Goal: Task Accomplishment & Management: Complete application form

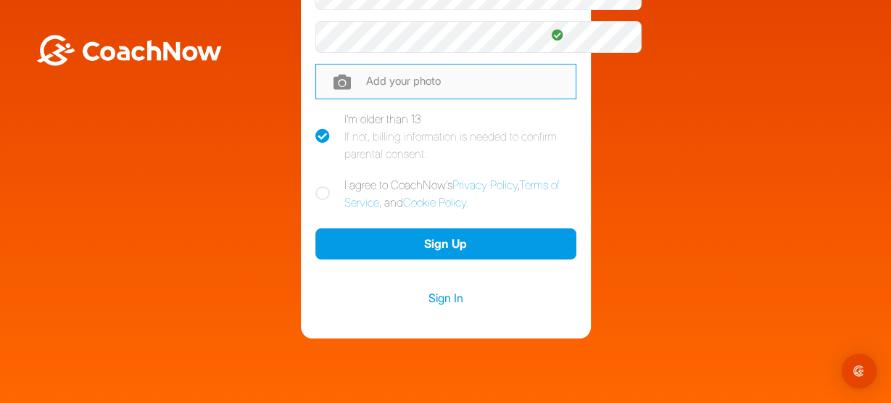
scroll to position [273, 0]
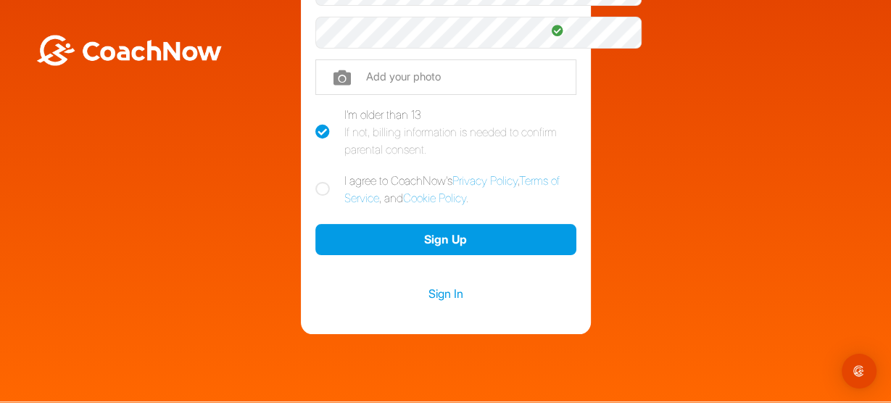
click at [315, 197] on icon at bounding box center [322, 189] width 15 height 15
click at [315, 181] on input "I agree to CoachNow's Privacy Policy , Terms of Service , and Cookie Policy ." at bounding box center [319, 176] width 9 height 9
checkbox input "true"
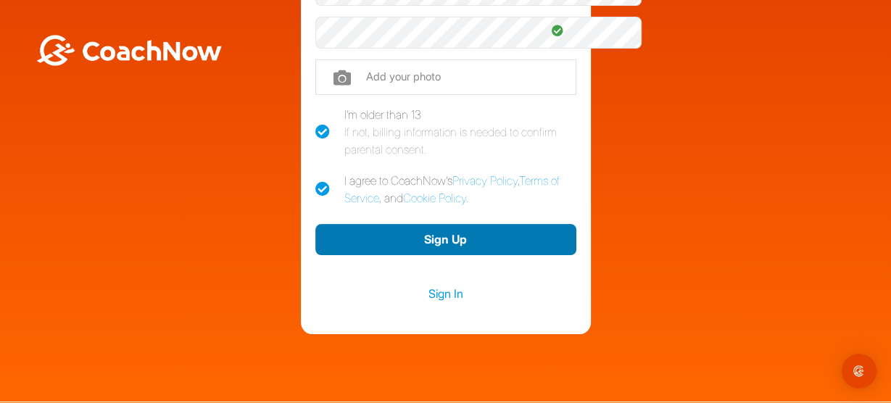
click at [442, 255] on button "Sign Up" at bounding box center [445, 239] width 261 height 31
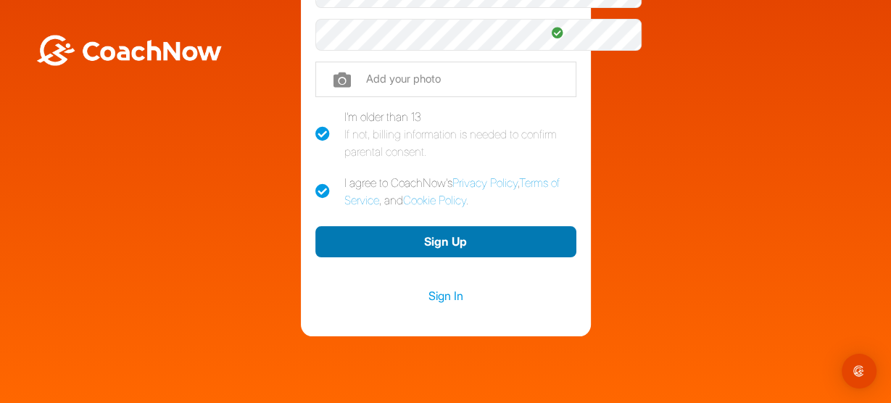
scroll to position [271, 0]
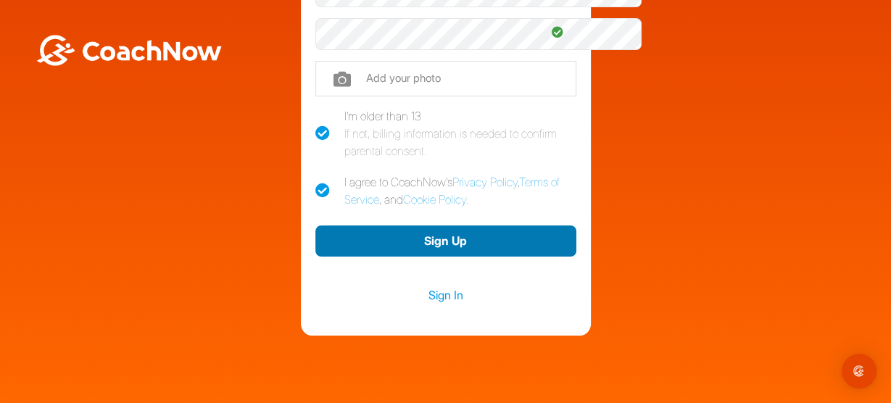
click at [442, 257] on button "Sign Up" at bounding box center [445, 241] width 261 height 31
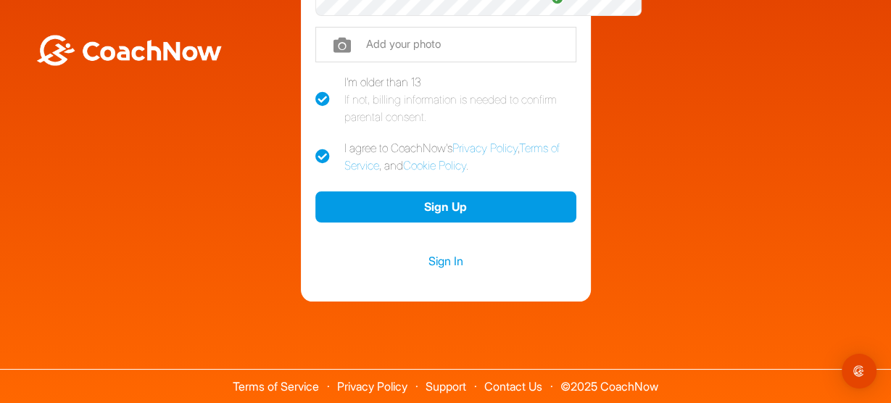
scroll to position [371, 0]
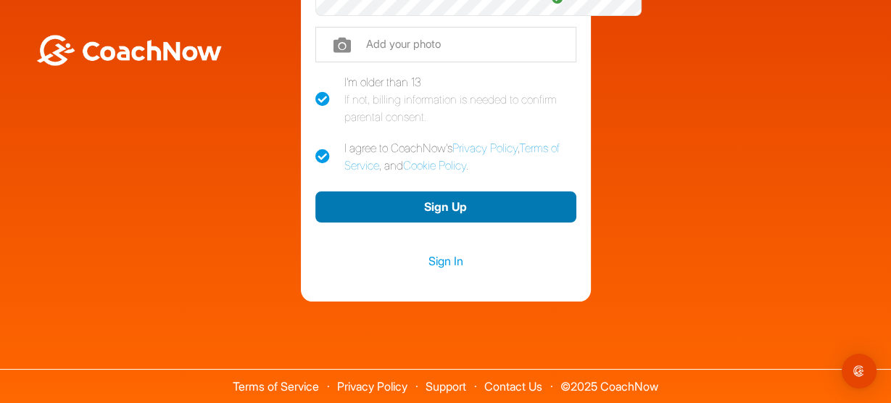
click at [423, 196] on button "Sign Up" at bounding box center [445, 206] width 261 height 31
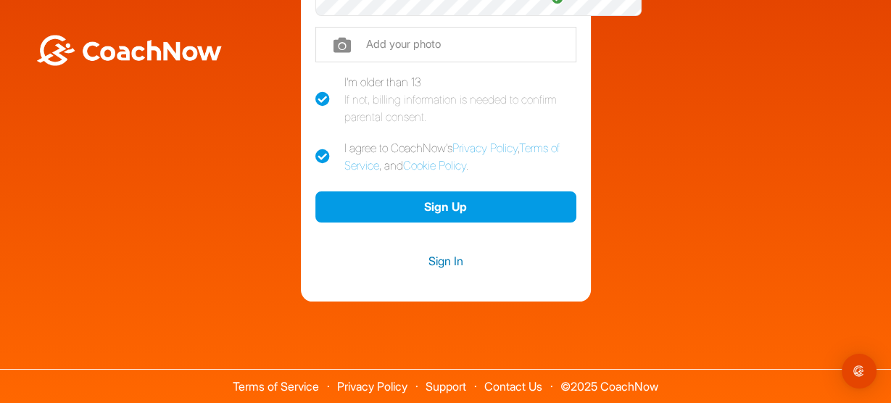
click at [440, 268] on link "Sign In" at bounding box center [445, 261] width 261 height 19
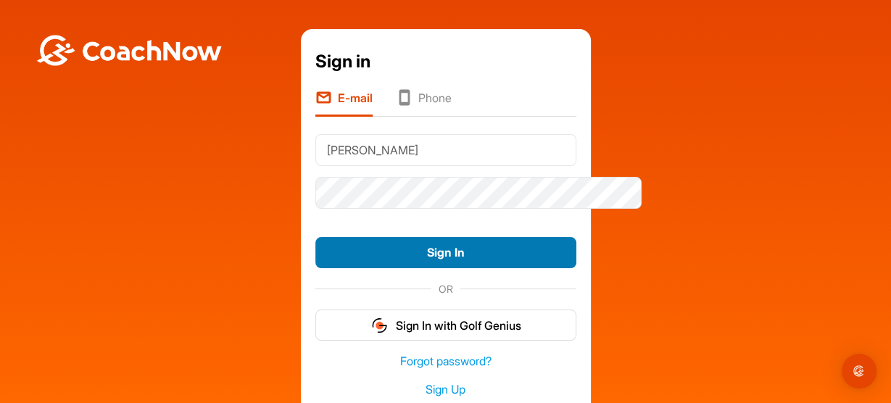
click at [428, 268] on button "Sign In" at bounding box center [445, 252] width 261 height 31
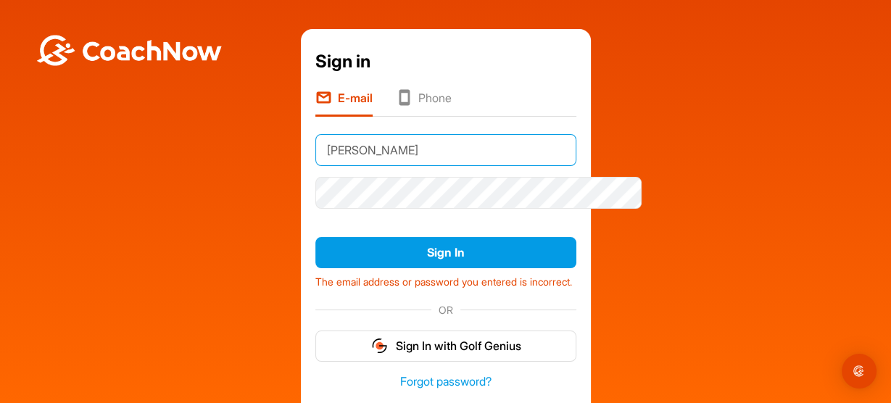
click at [368, 162] on input "[PERSON_NAME]" at bounding box center [445, 150] width 261 height 32
type input "B"
type input "[EMAIL_ADDRESS][DOMAIN_NAME]"
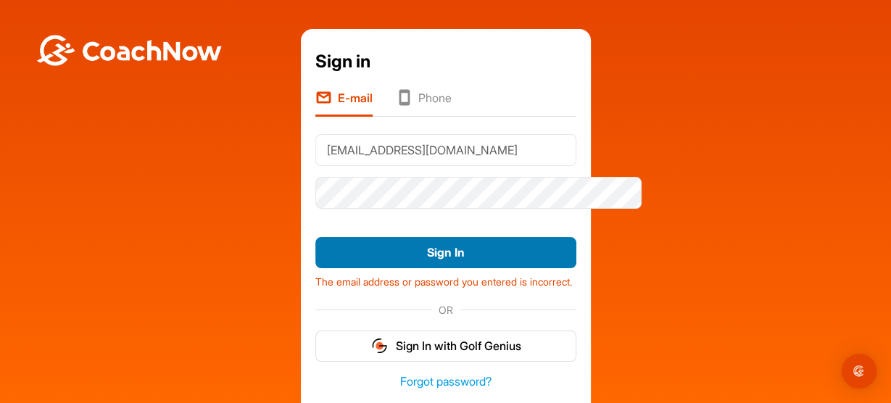
click at [436, 268] on button "Sign In" at bounding box center [445, 252] width 261 height 31
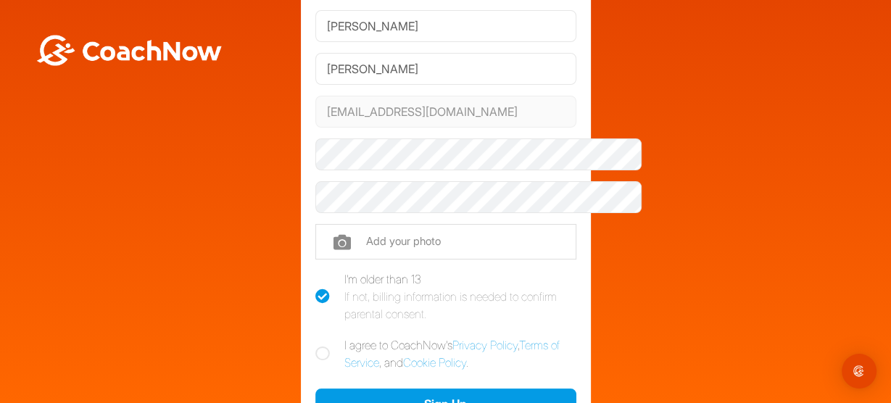
scroll to position [112, 0]
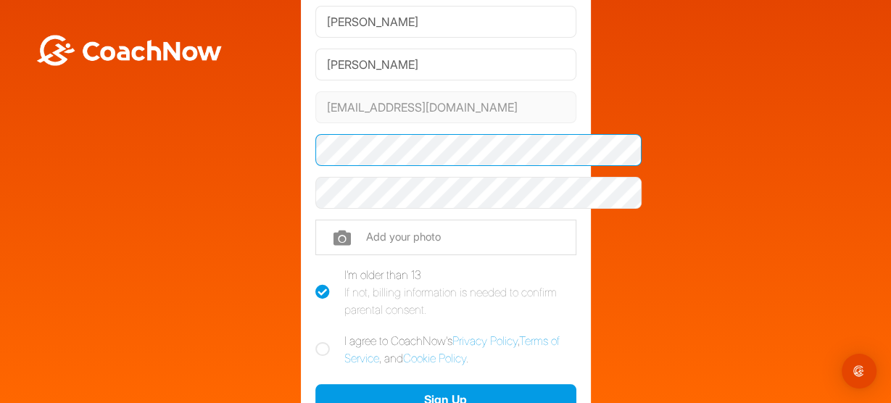
click at [258, 170] on div "Welcome [PERSON_NAME] Sign up and join the Golf TrainingSpace created by [PERSO…" at bounding box center [445, 206] width 877 height 578
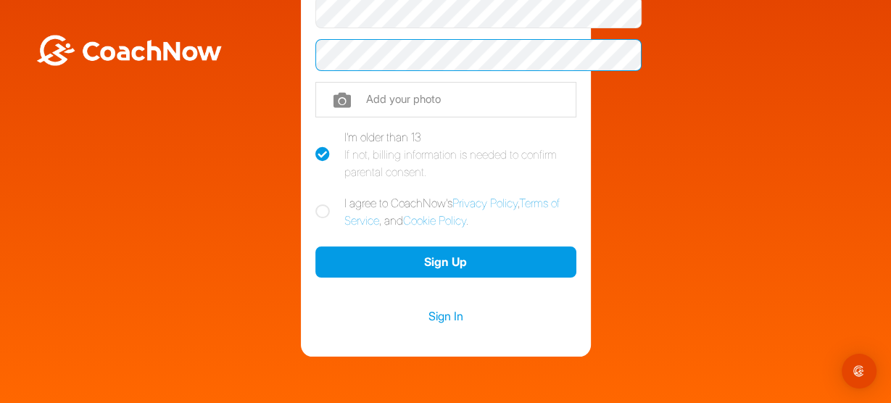
scroll to position [251, 0]
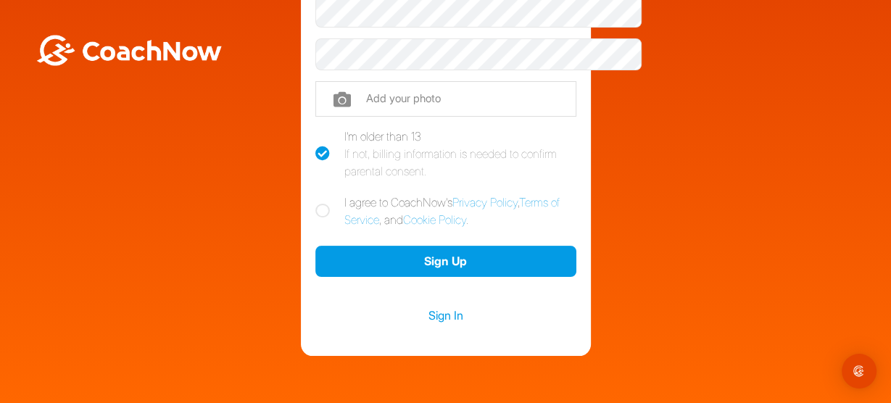
click at [315, 218] on icon at bounding box center [322, 211] width 15 height 15
click at [315, 203] on input "I agree to CoachNow's Privacy Policy , Terms of Service , and Cookie Policy ." at bounding box center [319, 198] width 9 height 9
checkbox input "true"
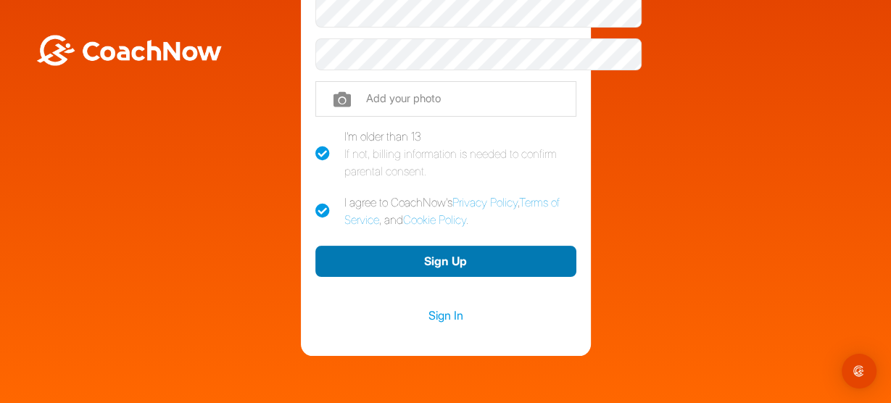
click at [422, 277] on button "Sign Up" at bounding box center [445, 261] width 261 height 31
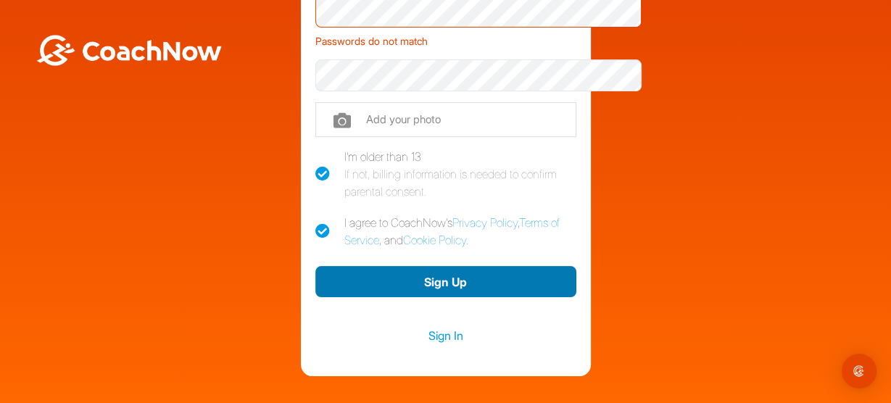
scroll to position [152, 0]
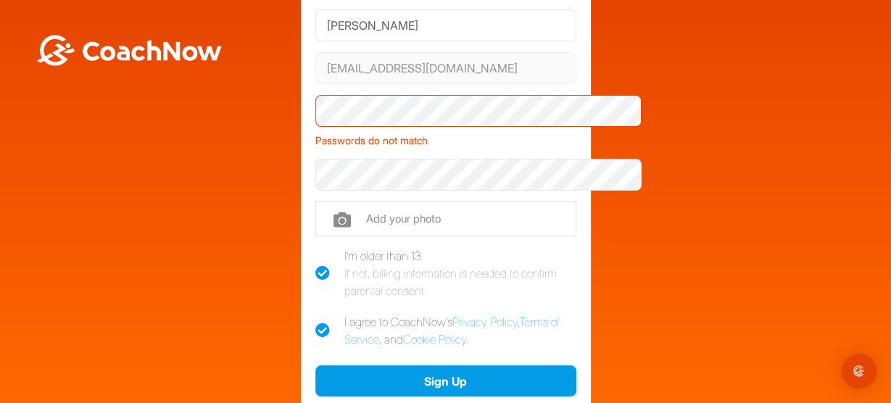
click at [539, 148] on div "Passwords do not match" at bounding box center [445, 137] width 261 height 21
click at [394, 148] on div "Passwords do not match" at bounding box center [445, 137] width 261 height 21
click at [591, 163] on div "Welcome Rob Bolger Sign up and join the Golf TrainingSpace created by Bobby Wal…" at bounding box center [446, 176] width 290 height 598
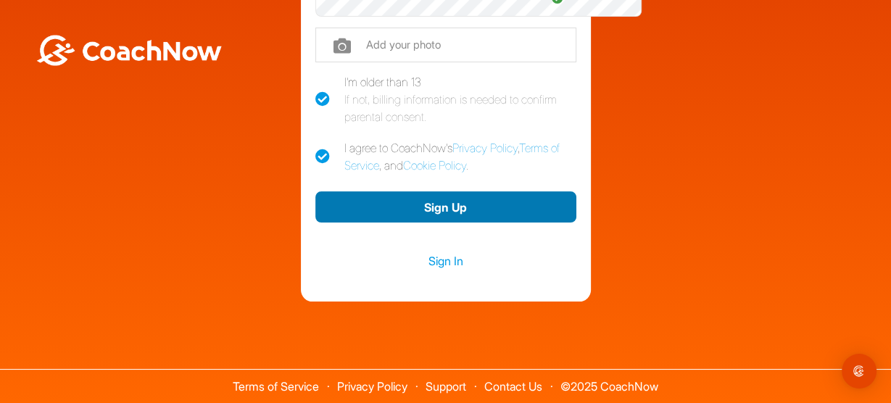
click at [430, 223] on button "Sign Up" at bounding box center [445, 206] width 261 height 31
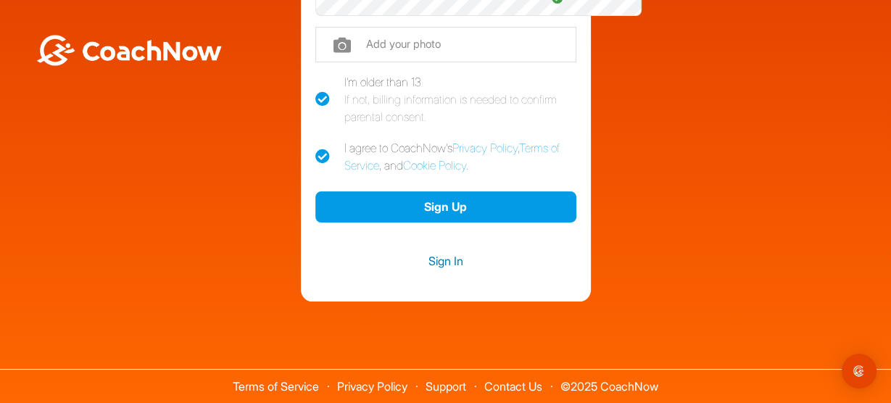
click at [431, 270] on link "Sign In" at bounding box center [445, 261] width 261 height 19
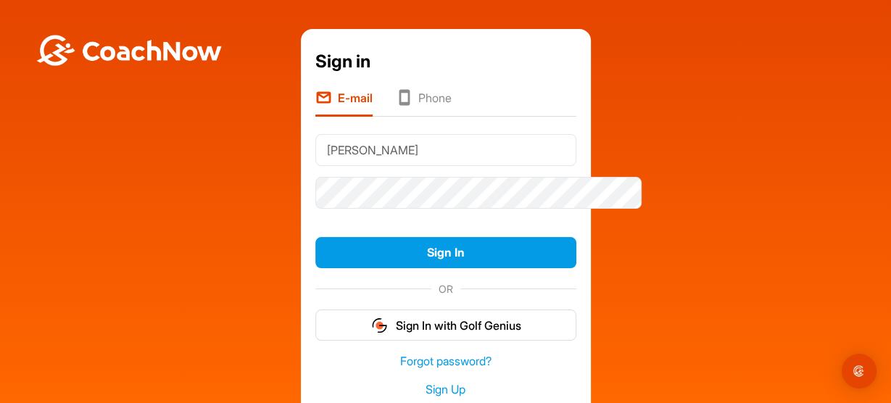
click at [725, 273] on div "Sign in E-mail Phone Bolger Sign In OR Sign In with Golf Genius Forgot password…" at bounding box center [445, 223] width 877 height 389
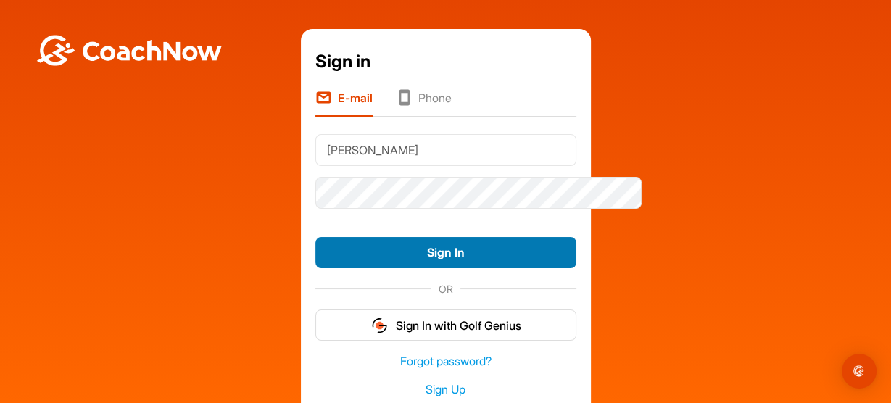
click at [437, 268] on button "Sign In" at bounding box center [445, 252] width 261 height 31
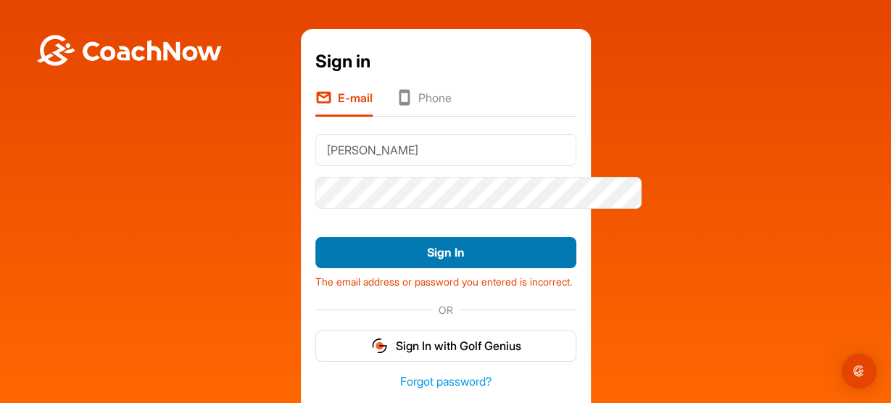
click at [437, 268] on button "Sign In" at bounding box center [445, 252] width 261 height 31
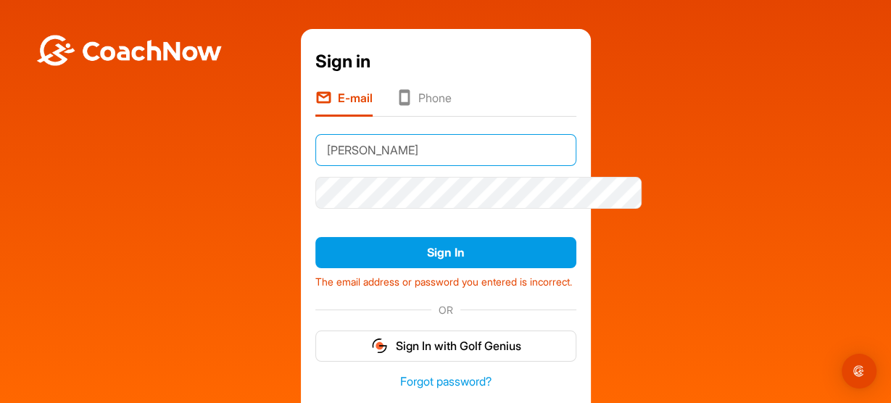
click at [361, 166] on input "[PERSON_NAME]" at bounding box center [445, 150] width 261 height 32
type input "B"
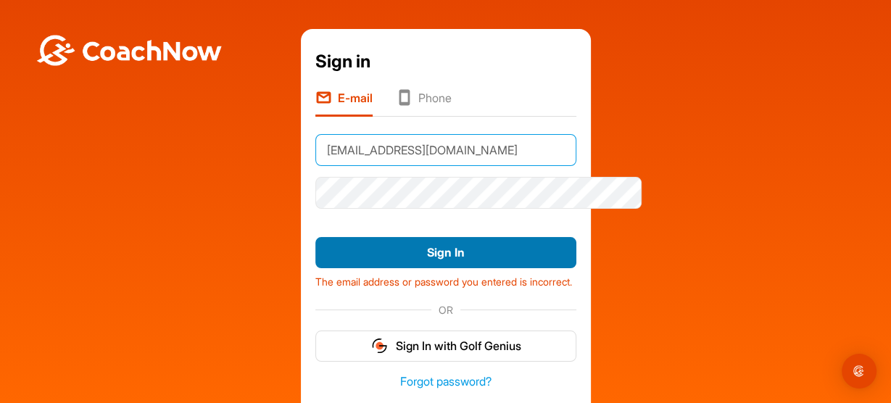
type input "[EMAIL_ADDRESS][DOMAIN_NAME]"
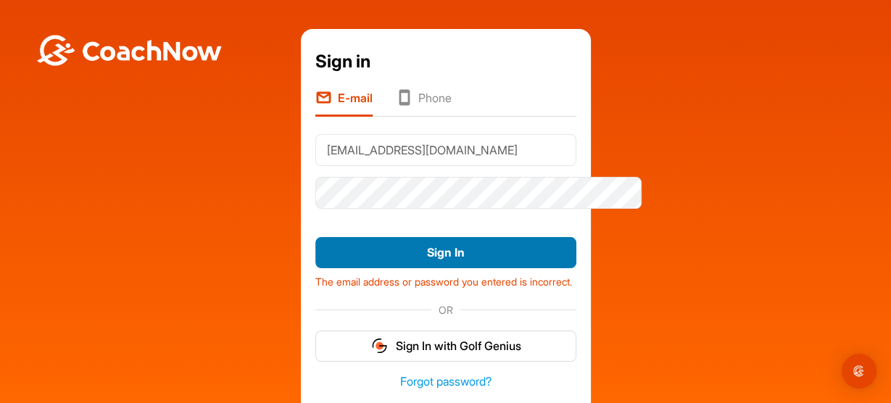
click at [417, 268] on button "Sign In" at bounding box center [445, 252] width 261 height 31
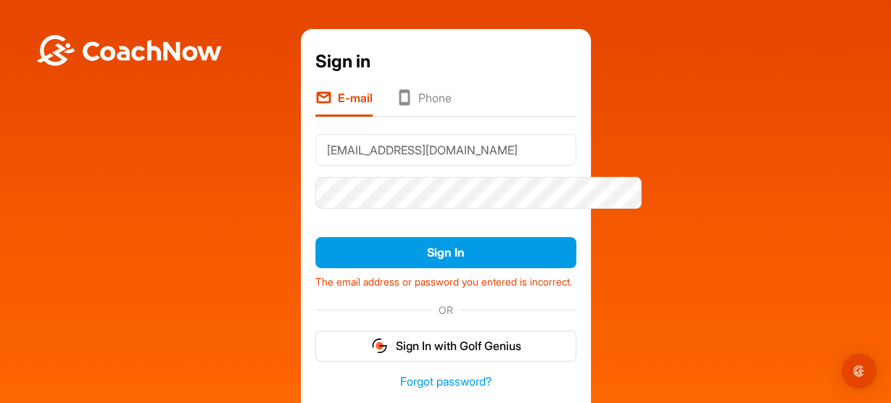
scroll to position [203, 0]
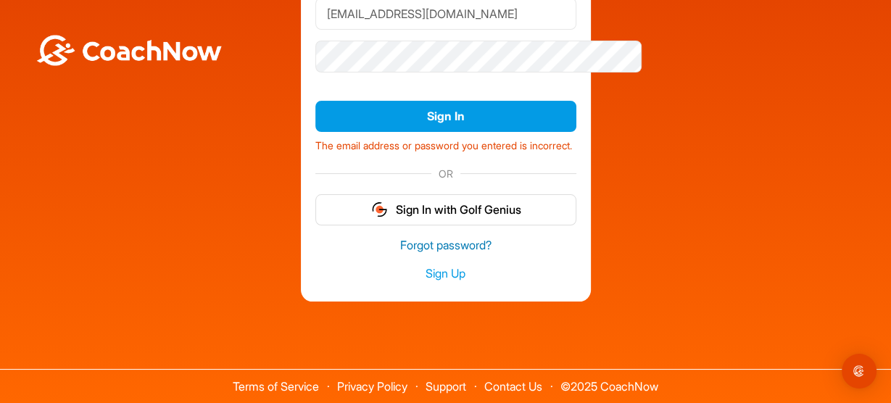
click at [439, 237] on link "Forgot password?" at bounding box center [445, 245] width 261 height 17
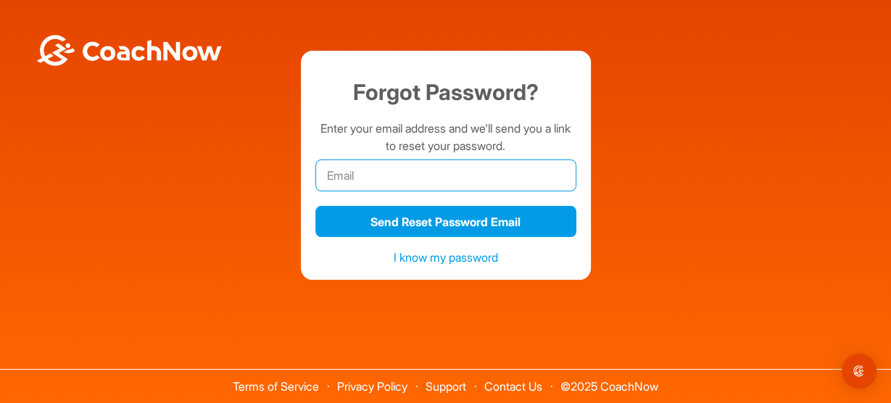
click at [438, 186] on input "email" at bounding box center [445, 176] width 261 height 32
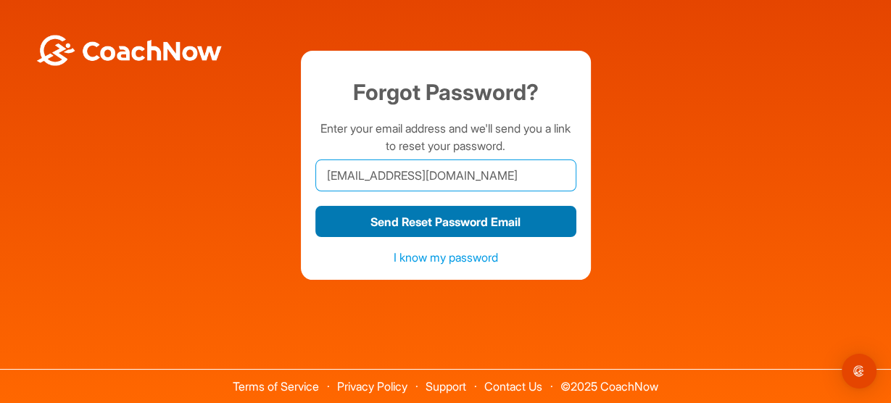
type input "[EMAIL_ADDRESS][DOMAIN_NAME]"
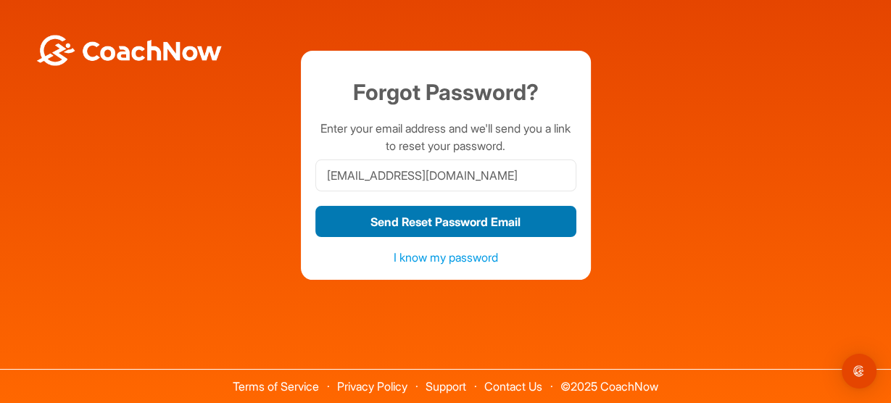
click at [397, 219] on button "Send Reset Password Email" at bounding box center [445, 221] width 261 height 31
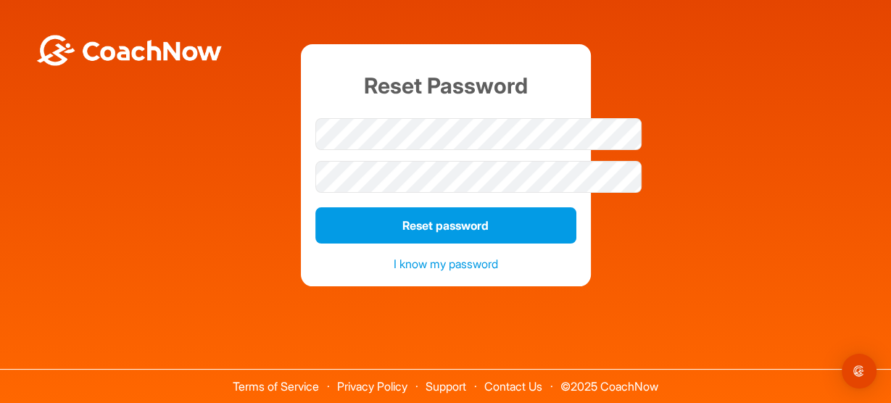
click at [658, 149] on div "Reset Password Reset password I know my password" at bounding box center [445, 165] width 877 height 243
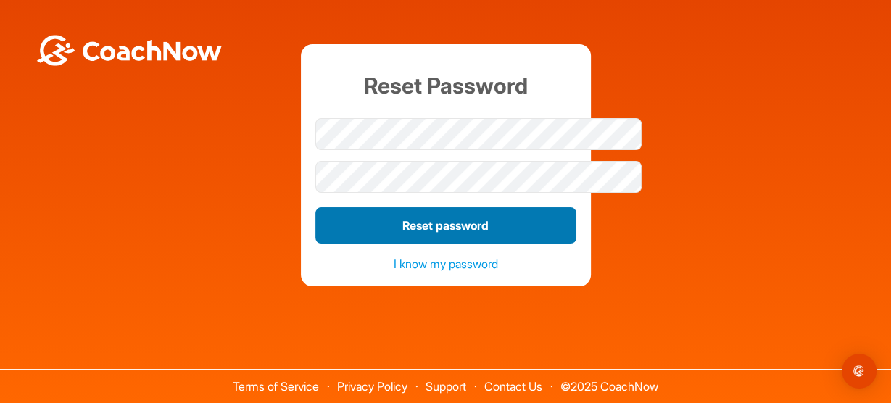
click at [445, 222] on button "Reset password" at bounding box center [445, 225] width 261 height 36
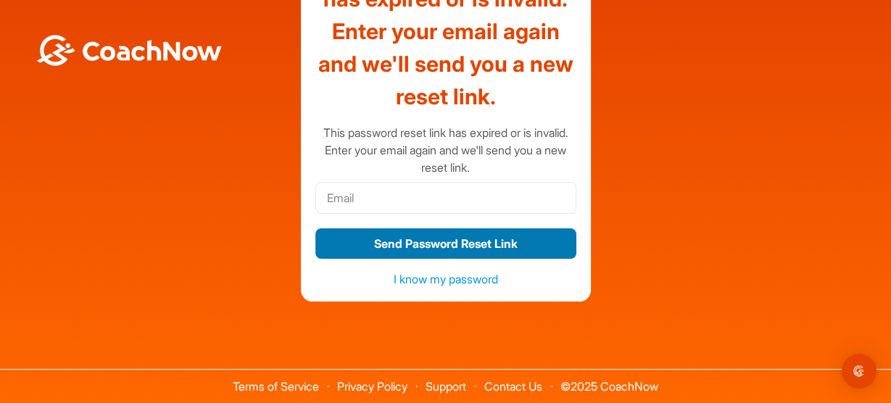
scroll to position [175, 0]
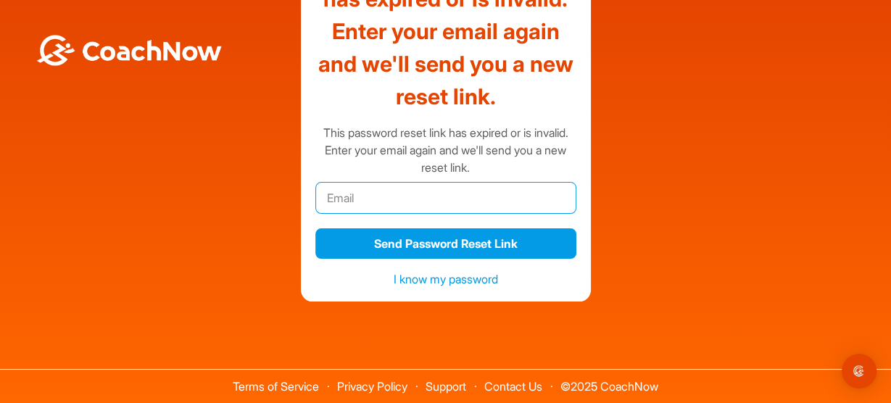
click at [394, 197] on input "email" at bounding box center [445, 198] width 261 height 32
type input "drrobertbolger@gmail.com"
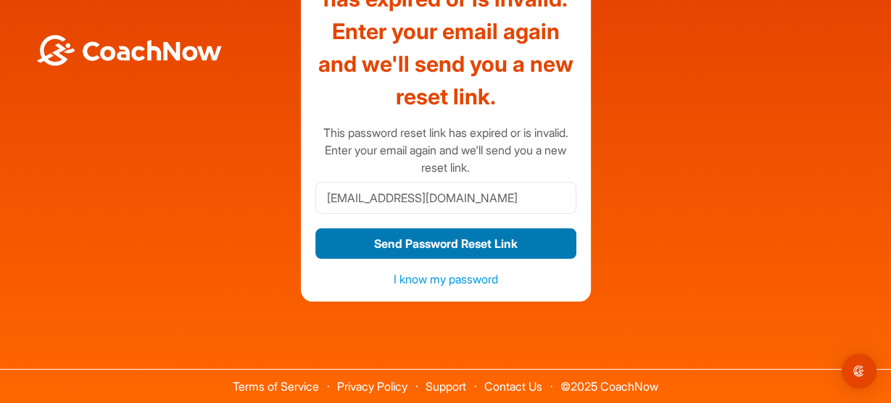
click at [392, 231] on button "Send Password Reset Link" at bounding box center [445, 243] width 261 height 31
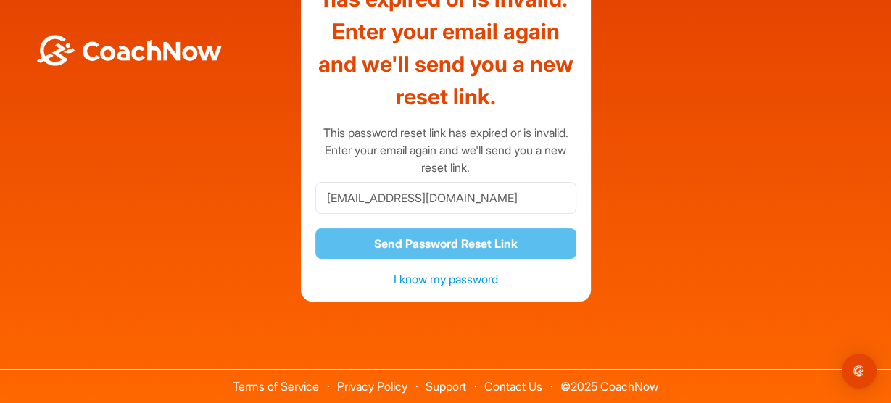
scroll to position [0, 0]
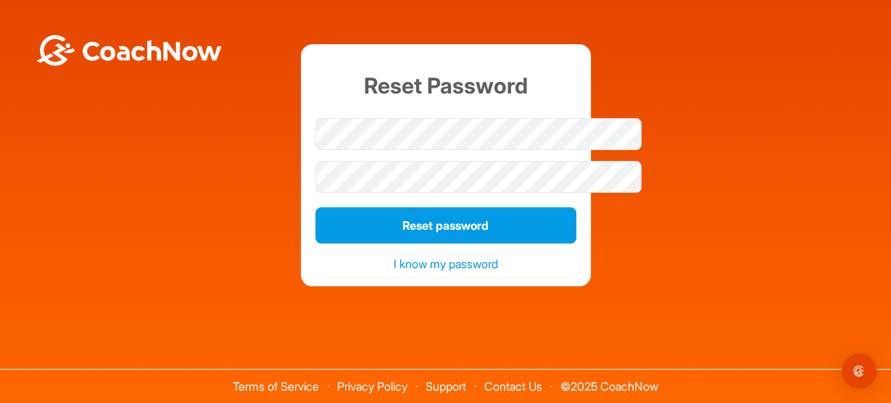
click at [553, 164] on div at bounding box center [445, 177] width 261 height 43
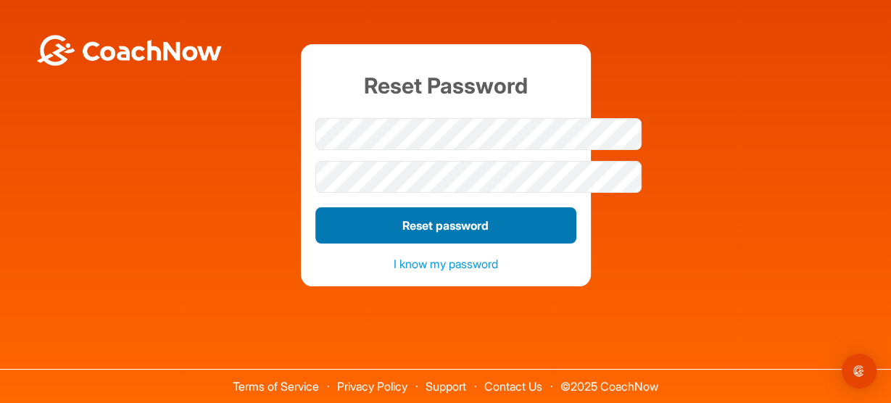
click at [481, 231] on button "Reset password" at bounding box center [445, 225] width 261 height 36
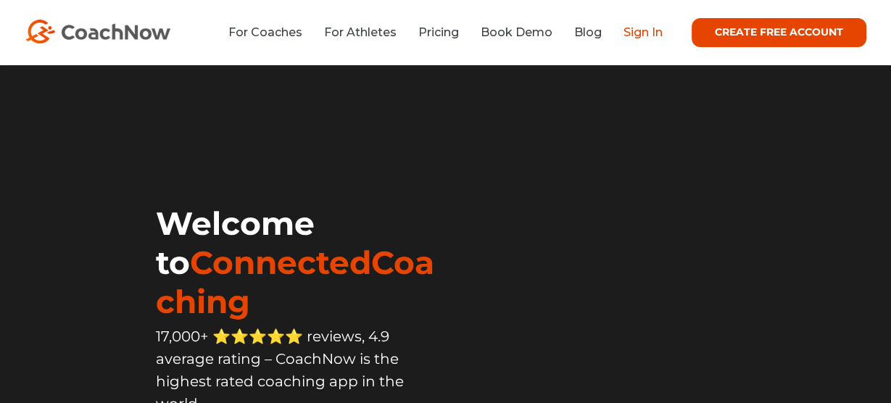
click at [634, 39] on link "Sign In" at bounding box center [643, 32] width 39 height 14
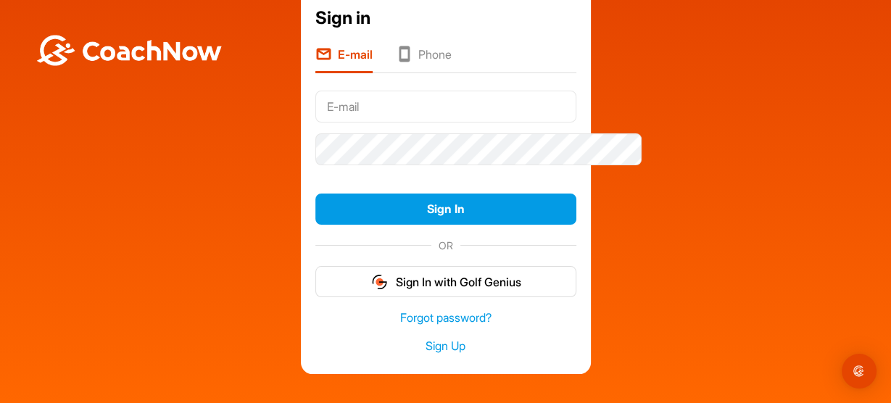
scroll to position [45, 0]
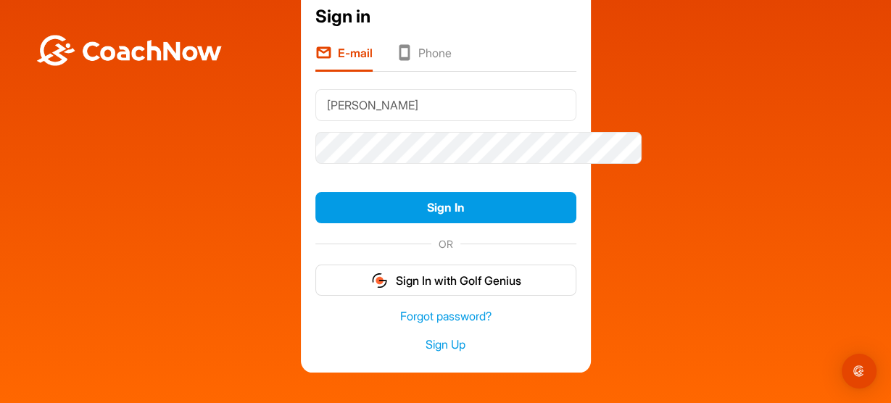
click at [324, 118] on input "[PERSON_NAME]" at bounding box center [445, 105] width 261 height 32
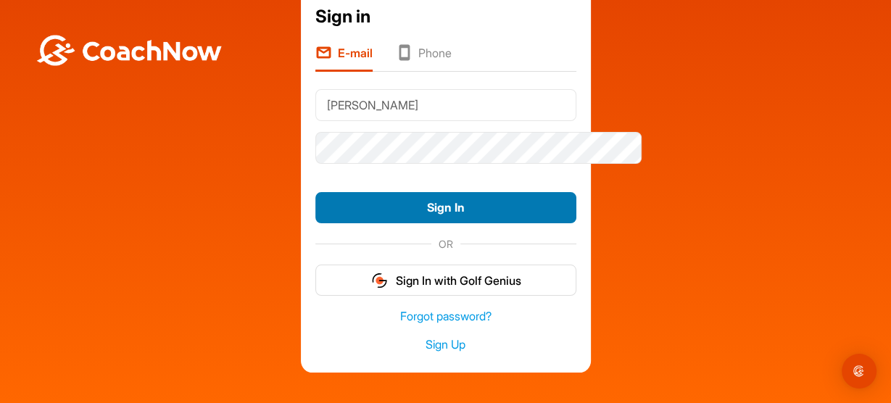
click at [352, 223] on button "Sign In" at bounding box center [445, 207] width 261 height 31
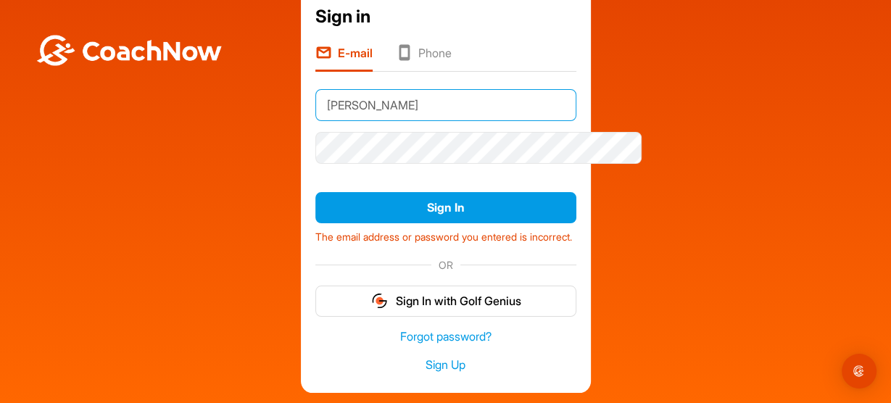
click at [323, 120] on input "[PERSON_NAME]" at bounding box center [445, 105] width 261 height 32
type input "[EMAIL_ADDRESS][DOMAIN_NAME]"
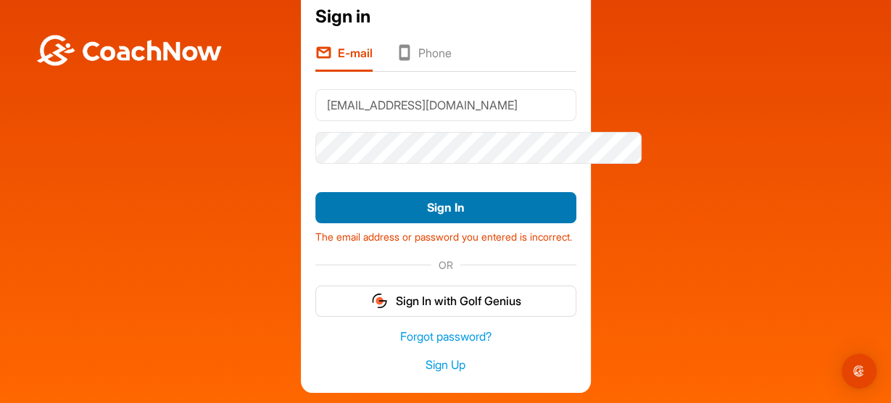
click at [443, 223] on button "Sign In" at bounding box center [445, 207] width 261 height 31
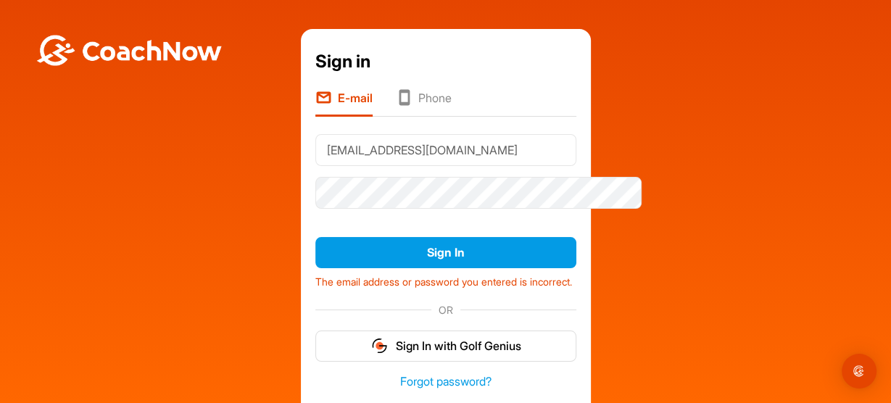
scroll to position [203, 0]
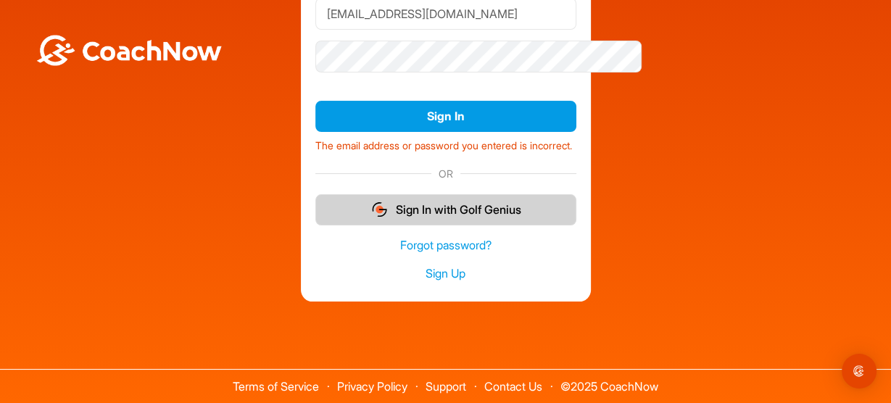
click at [504, 194] on button "Sign In with Golf Genius" at bounding box center [445, 209] width 261 height 31
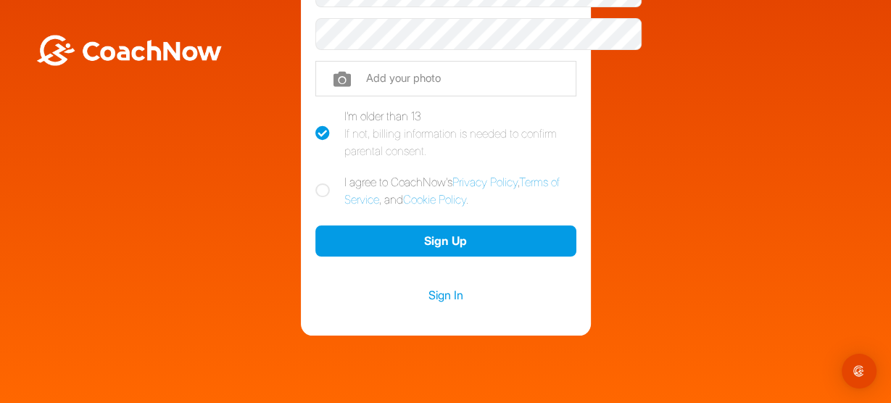
scroll to position [273, 0]
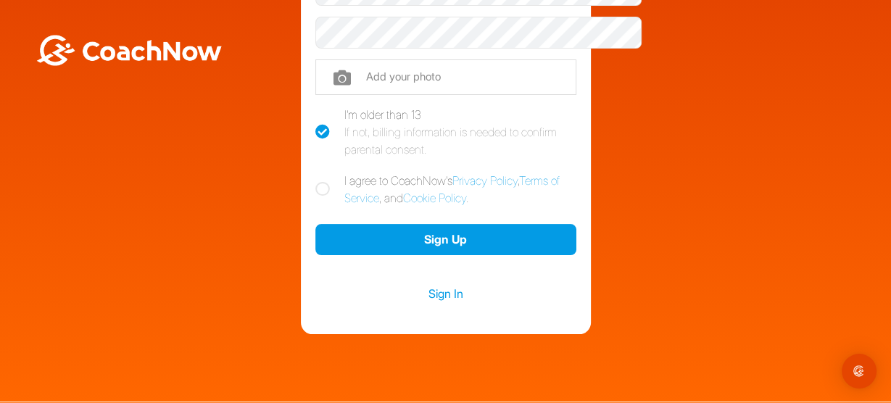
click at [315, 197] on icon at bounding box center [322, 189] width 15 height 15
click at [315, 181] on input "I agree to CoachNow's Privacy Policy , Terms of Service , and Cookie Policy ." at bounding box center [319, 176] width 9 height 9
checkbox input "true"
click at [439, 303] on link "Sign In" at bounding box center [445, 293] width 261 height 19
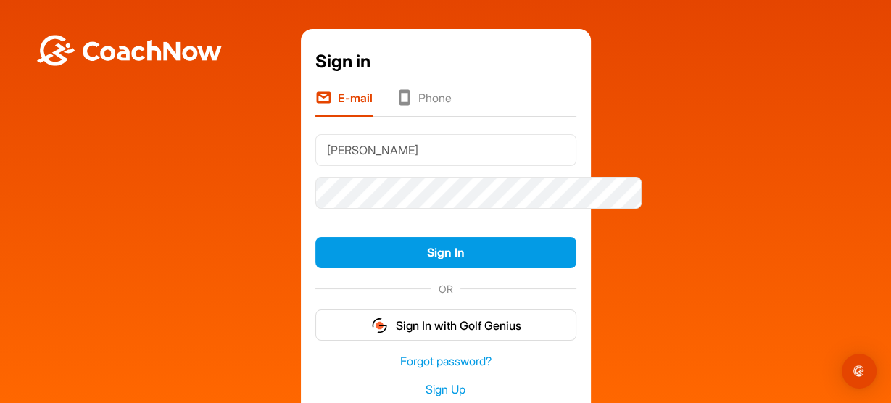
click at [398, 109] on li "Phone" at bounding box center [424, 103] width 56 height 28
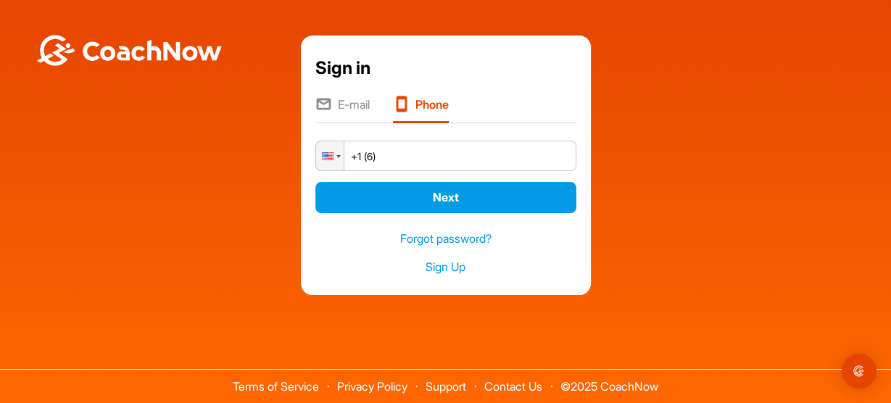
type input "+1 (61)"
click at [447, 276] on link "Sign Up" at bounding box center [445, 267] width 261 height 17
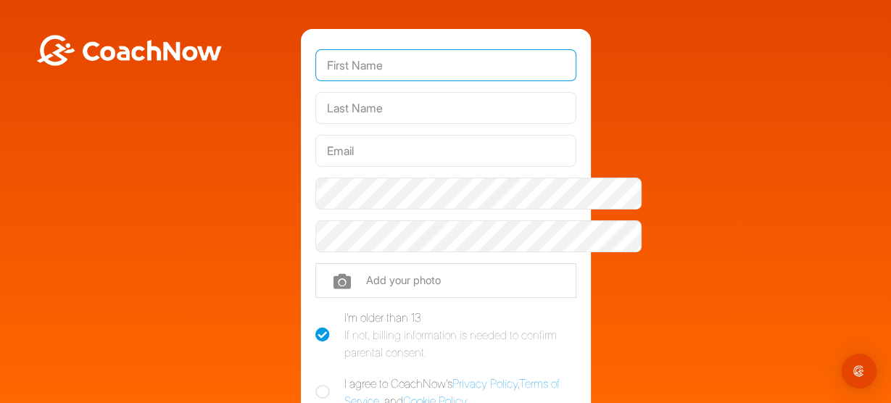
click at [355, 70] on input "text" at bounding box center [445, 65] width 261 height 32
type input "Robert"
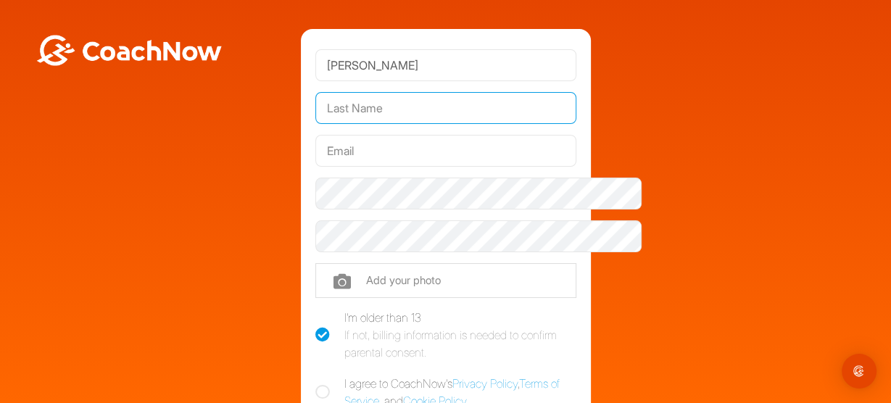
type input "J Bolger"
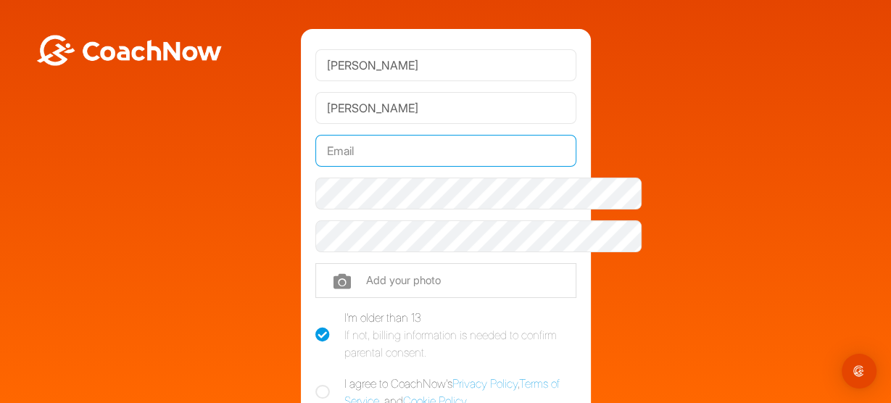
type input "[EMAIL_ADDRESS][DOMAIN_NAME]"
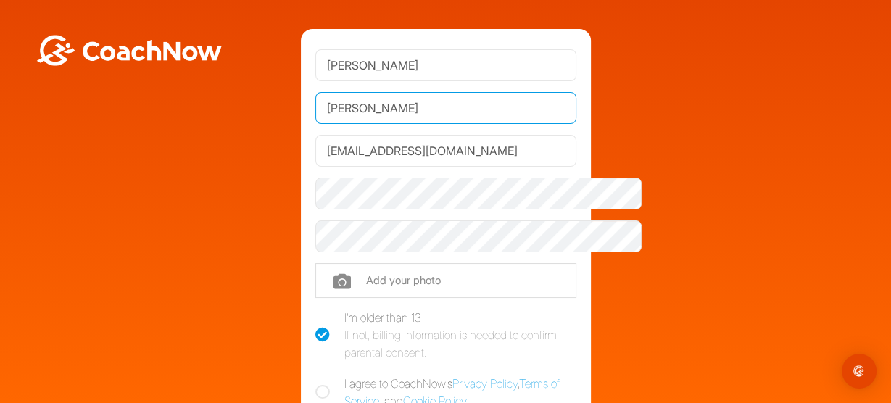
click at [315, 116] on input "J Bolger" at bounding box center [445, 108] width 261 height 32
type input "[PERSON_NAME]"
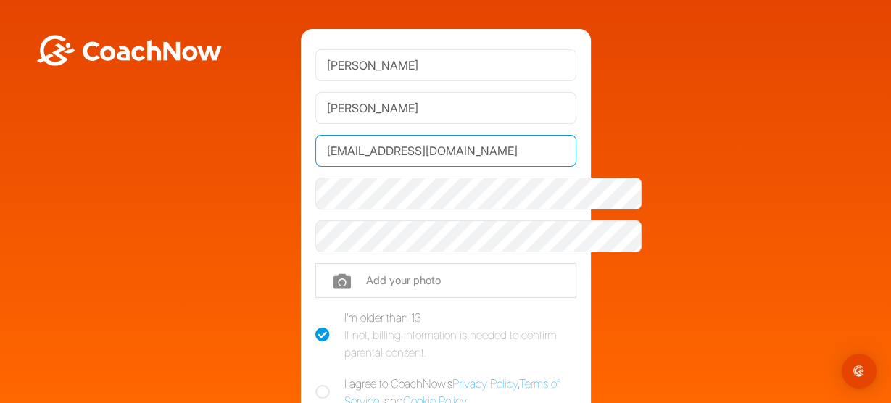
type input "[PERSON_NAME]"
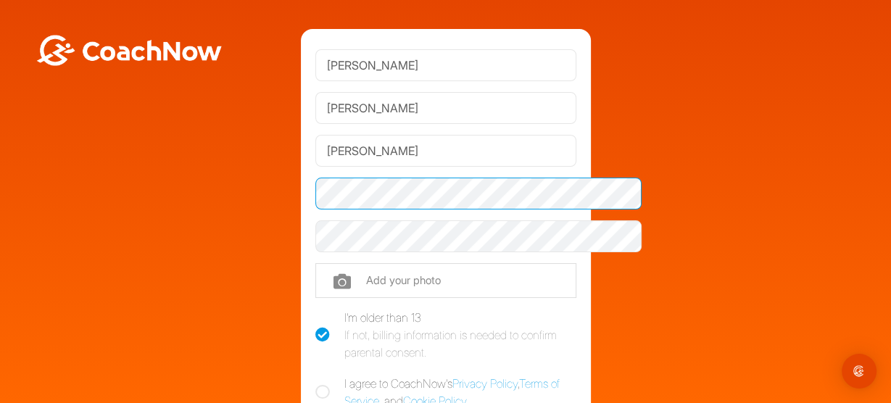
click at [230, 206] on div "Robert Bolger Bolger Phone +1 Phone Number (so your coach can contact you) Add …" at bounding box center [445, 283] width 877 height 508
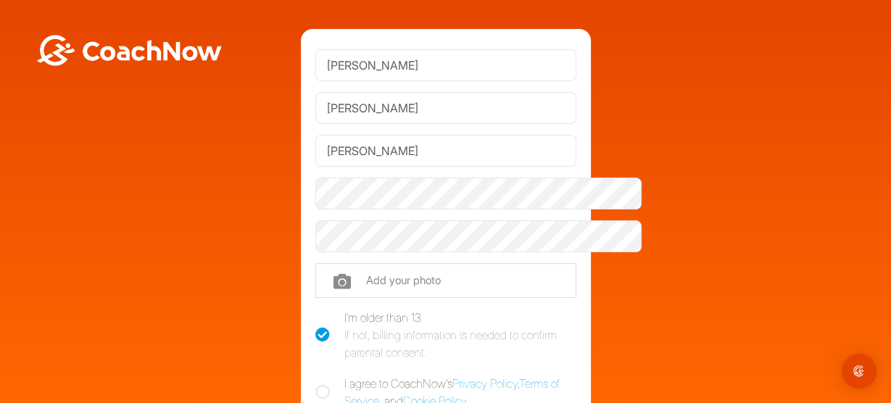
click at [656, 227] on div "Robert Bolger Bolger Phone +1 Phone Number (so your coach can contact you) Add …" at bounding box center [445, 283] width 877 height 508
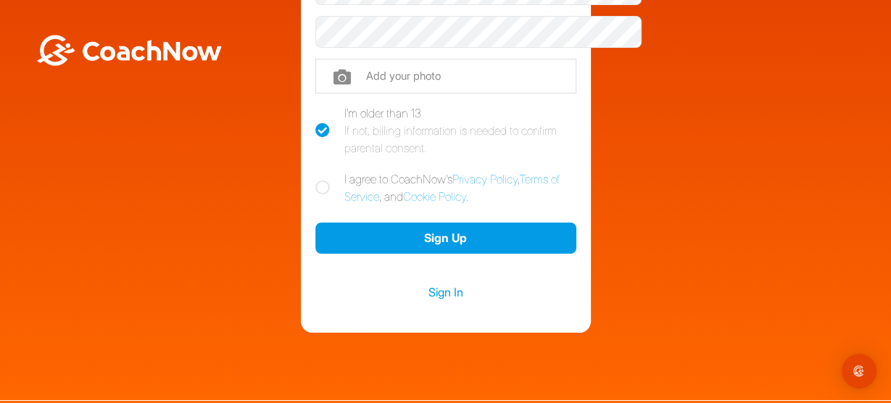
scroll to position [206, 0]
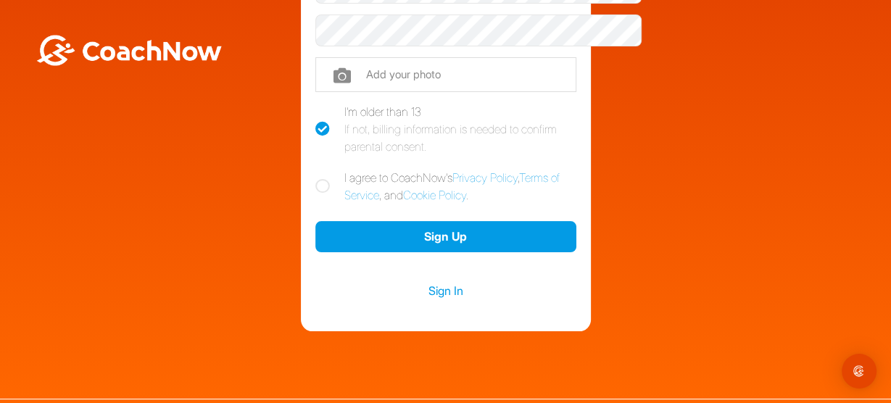
click at [315, 194] on icon at bounding box center [322, 186] width 15 height 15
click at [315, 178] on input "I agree to CoachNow's Privacy Policy , Terms of Service , and Cookie Policy ." at bounding box center [319, 173] width 9 height 9
checkbox input "true"
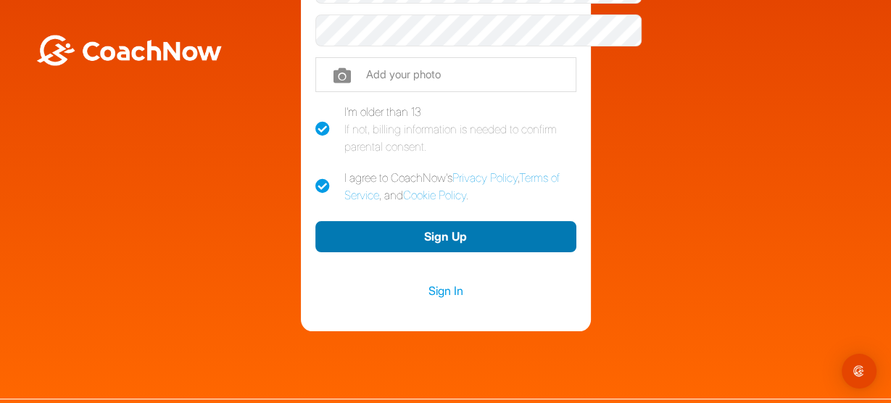
click at [426, 252] on button "Sign Up" at bounding box center [445, 236] width 261 height 31
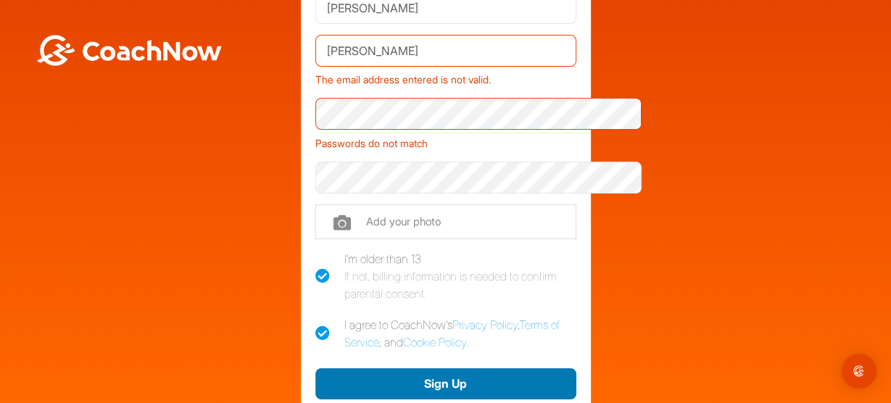
scroll to position [0, 0]
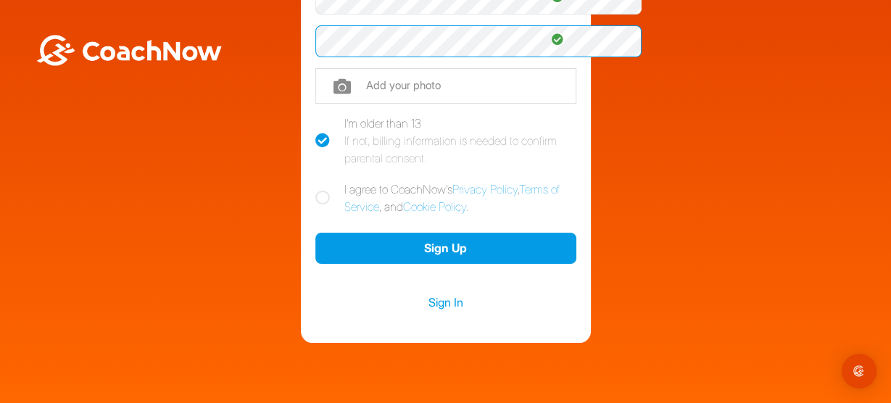
scroll to position [270, 0]
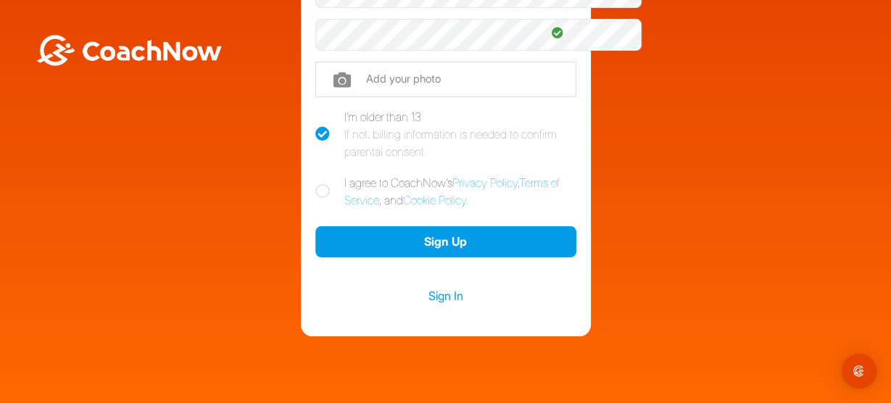
click at [315, 199] on icon at bounding box center [322, 191] width 15 height 15
click at [315, 183] on input "I agree to CoachNow's Privacy Policy , Terms of Service , and Cookie Policy ." at bounding box center [319, 178] width 9 height 9
checkbox input "true"
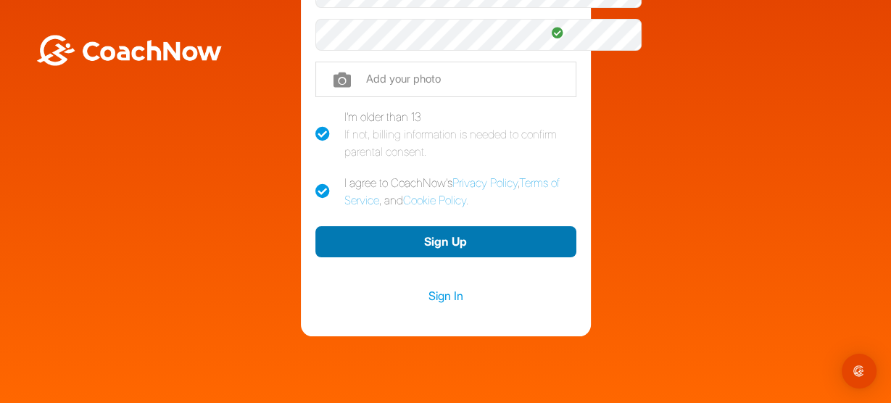
click at [447, 257] on button "Sign Up" at bounding box center [445, 241] width 261 height 31
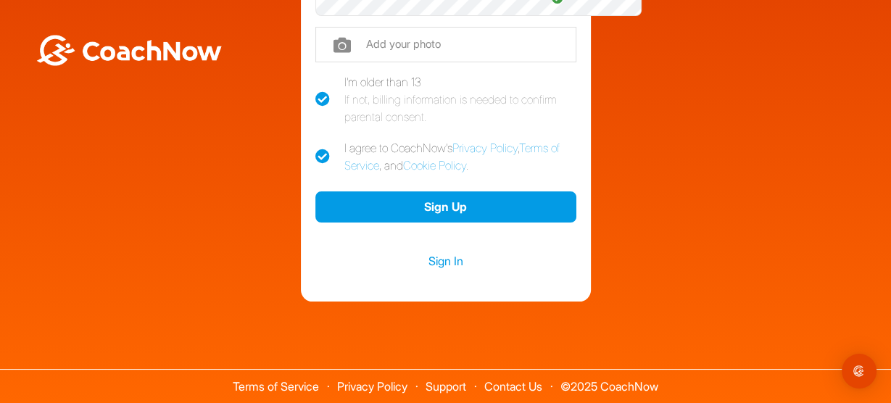
scroll to position [0, 0]
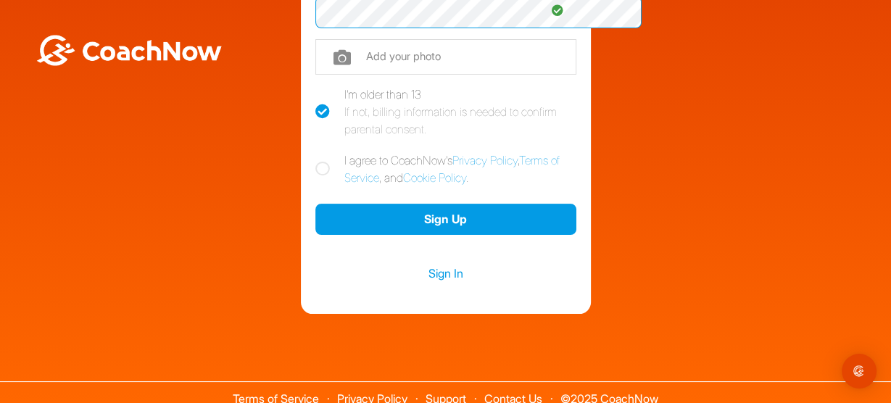
scroll to position [408, 0]
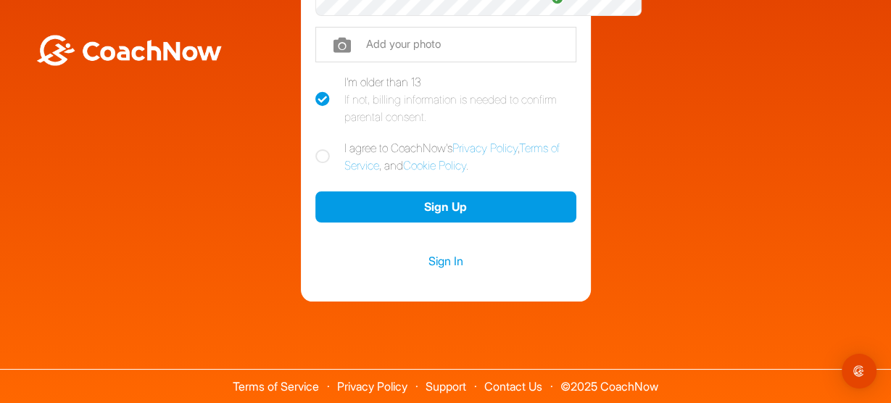
click at [315, 149] on icon at bounding box center [322, 156] width 15 height 15
click at [315, 139] on input "I agree to CoachNow's Privacy Policy , Terms of Service , and Cookie Policy ." at bounding box center [319, 143] width 9 height 9
checkbox input "true"
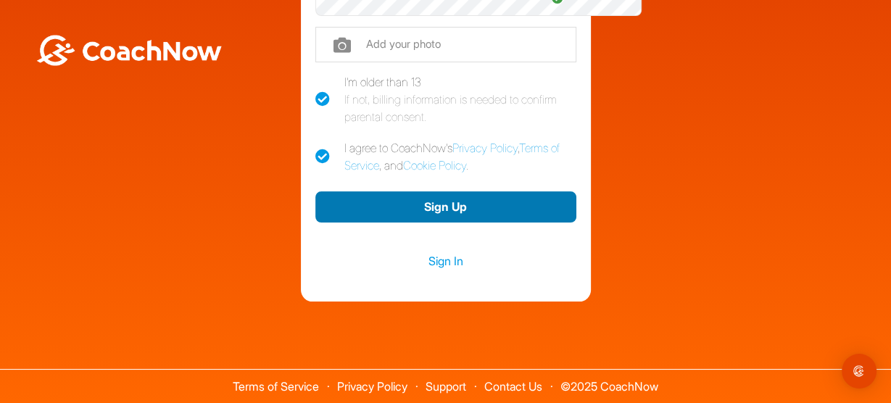
click at [386, 191] on button "Sign Up" at bounding box center [445, 206] width 261 height 31
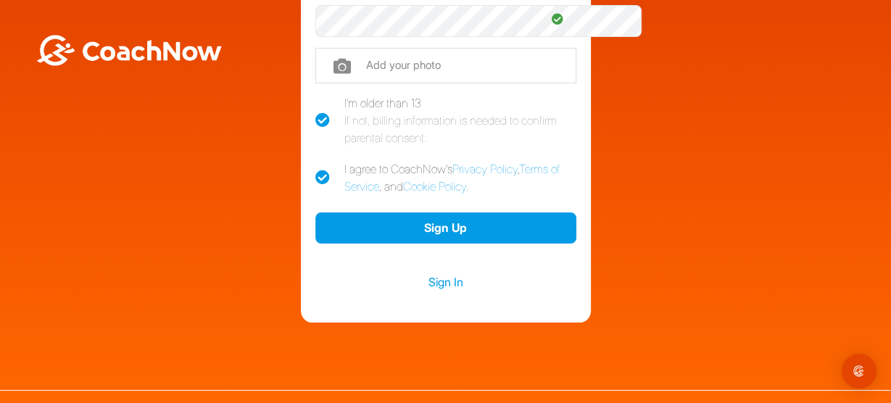
scroll to position [293, 0]
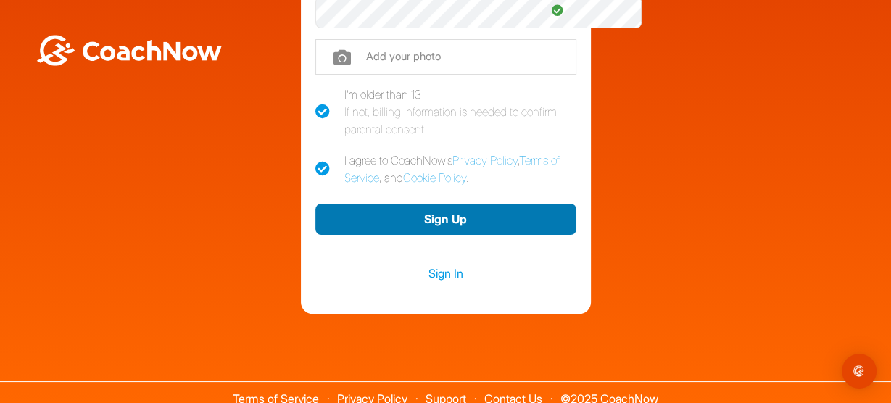
click at [462, 235] on button "Sign Up" at bounding box center [445, 219] width 261 height 31
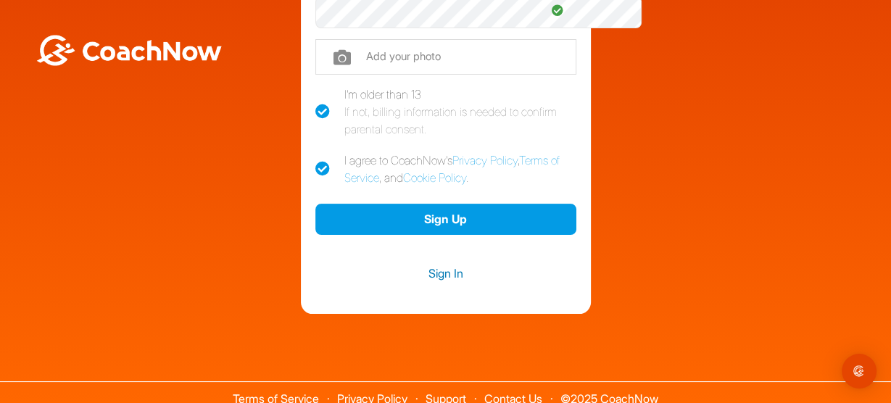
click at [452, 283] on link "Sign In" at bounding box center [445, 273] width 261 height 19
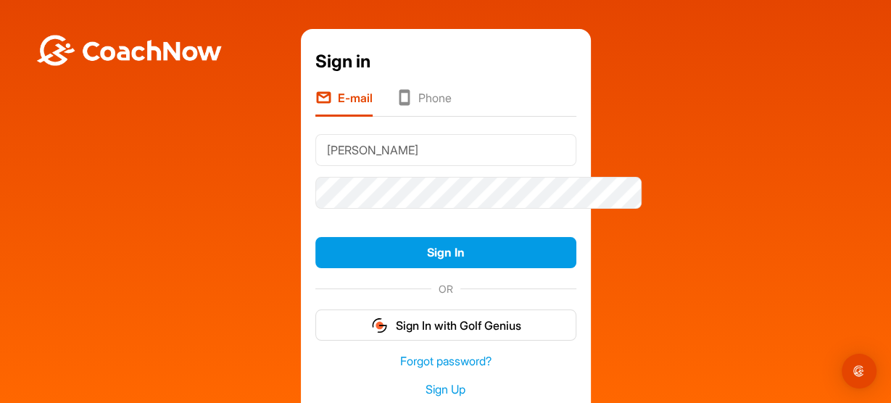
click at [396, 166] on input "[PERSON_NAME]" at bounding box center [445, 150] width 261 height 32
type input "[EMAIL_ADDRESS][DOMAIN_NAME]"
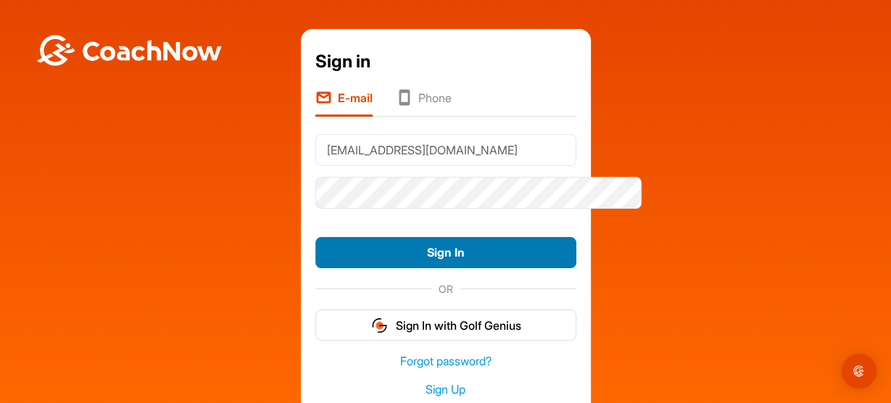
click at [414, 268] on button "Sign In" at bounding box center [445, 252] width 261 height 31
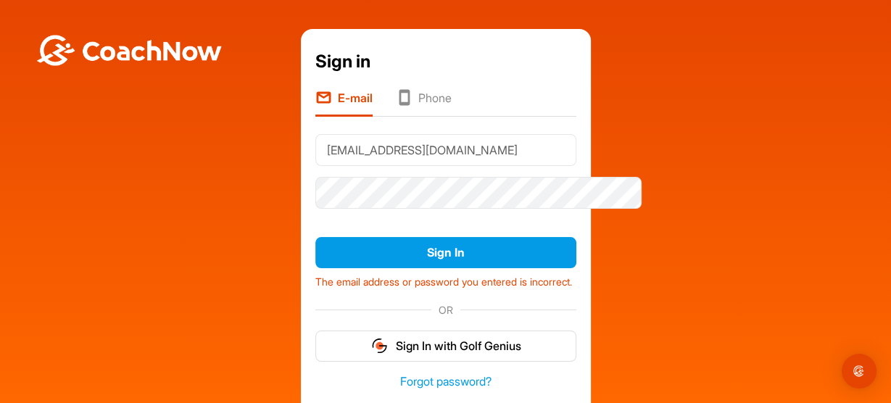
click at [405, 115] on li "Phone" at bounding box center [424, 103] width 56 height 28
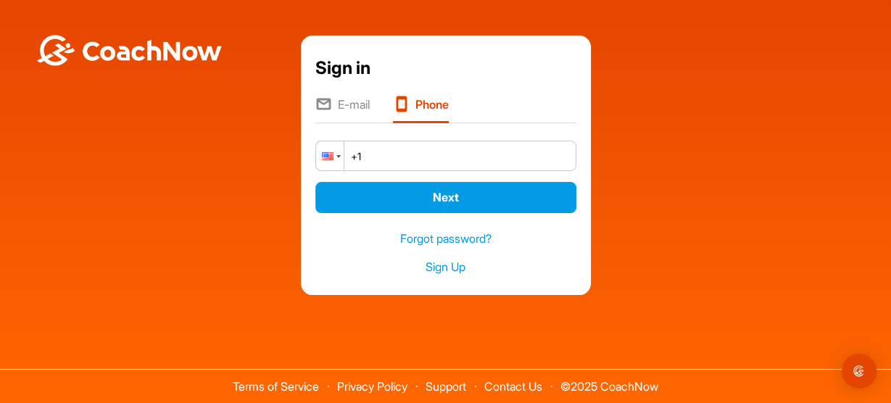
click at [316, 170] on div at bounding box center [330, 155] width 28 height 29
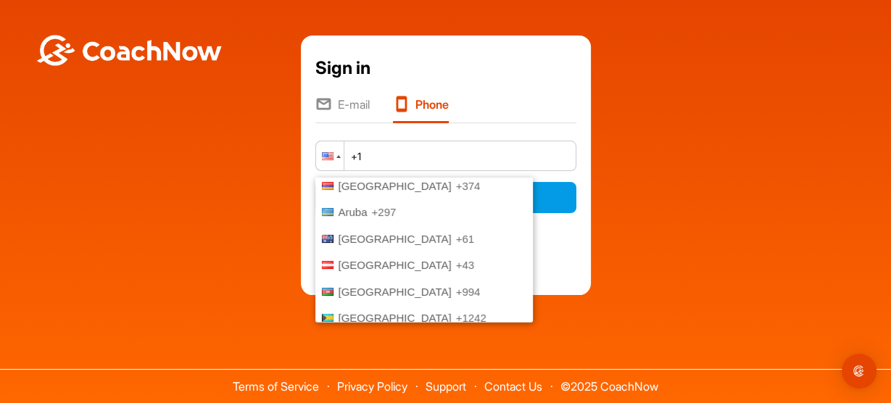
scroll to position [207, 0]
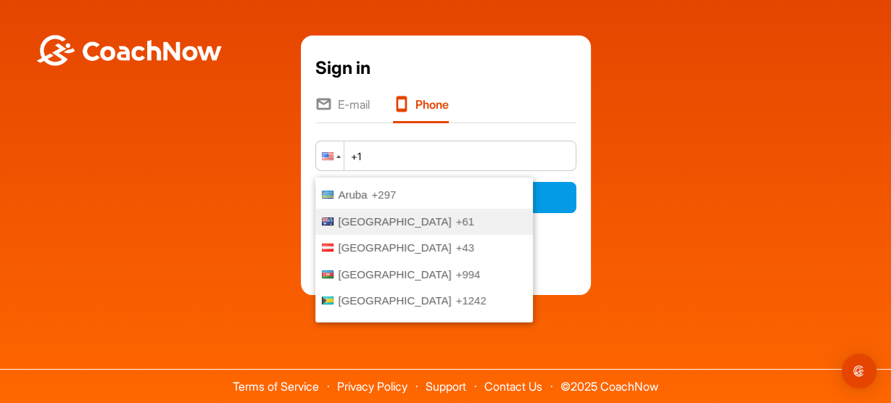
click at [339, 215] on span "Australia" at bounding box center [395, 221] width 113 height 12
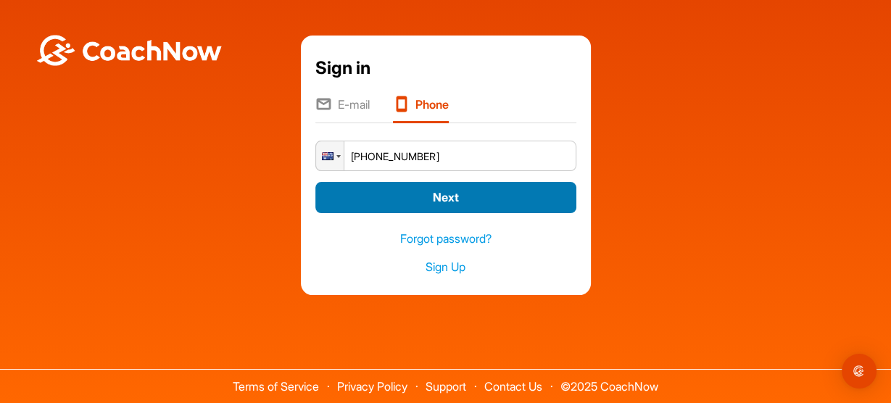
type input "+61 (42) 5805 268"
click at [470, 182] on button "Next" at bounding box center [445, 197] width 261 height 31
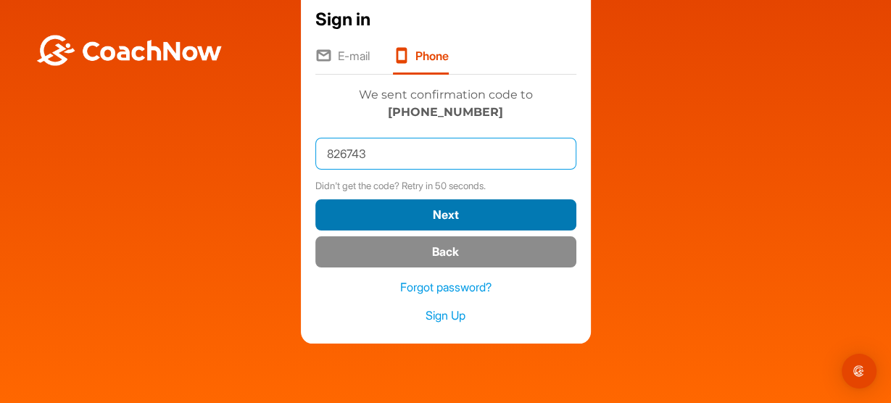
type input "826743"
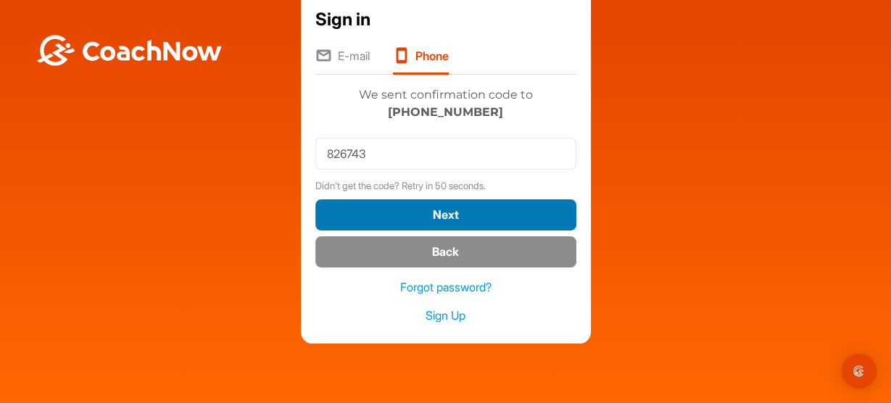
click at [453, 231] on button "Next" at bounding box center [445, 214] width 261 height 31
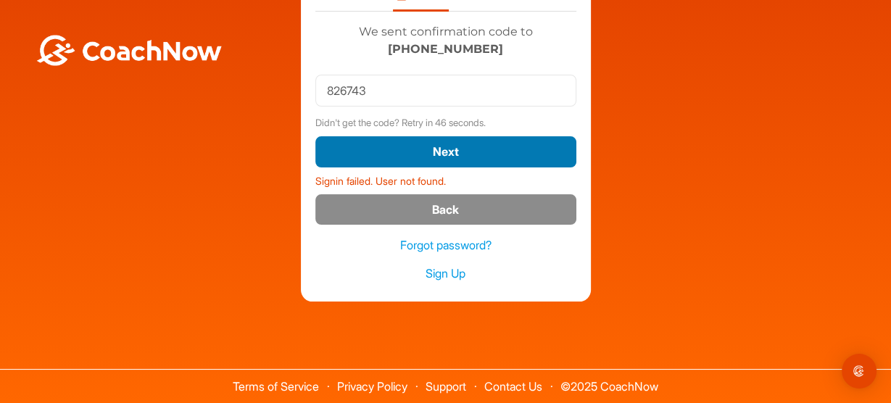
scroll to position [154, 0]
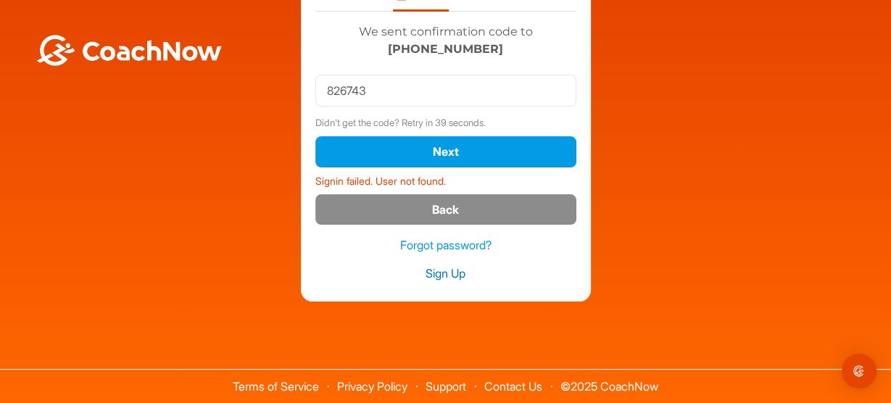
click at [445, 265] on link "Sign Up" at bounding box center [445, 273] width 261 height 17
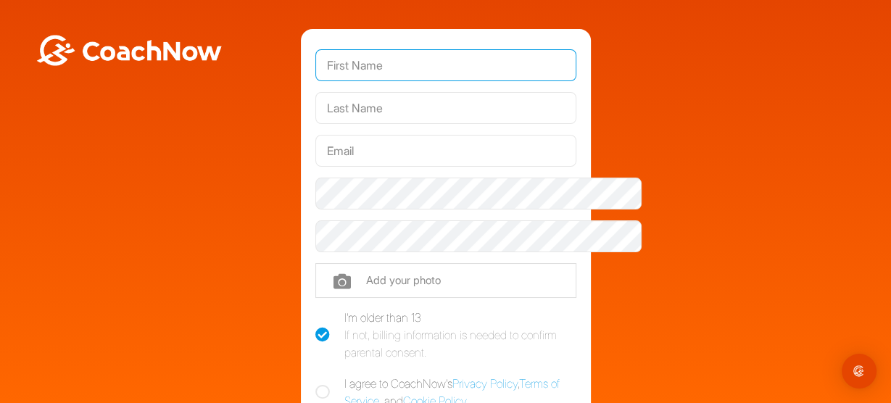
click at [381, 81] on input "text" at bounding box center [445, 65] width 261 height 32
type input "Robert"
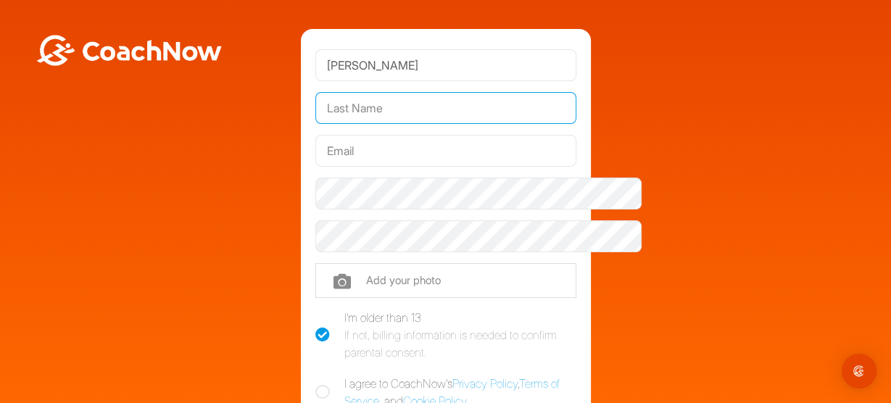
type input "[PERSON_NAME]"
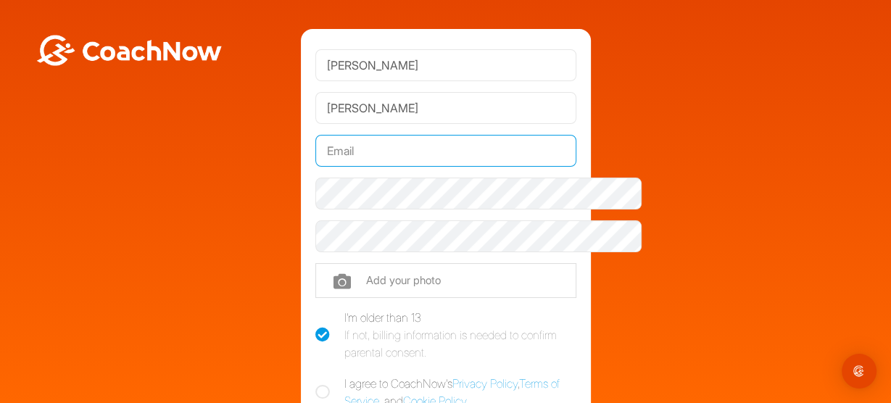
type input "[EMAIL_ADDRESS][DOMAIN_NAME]"
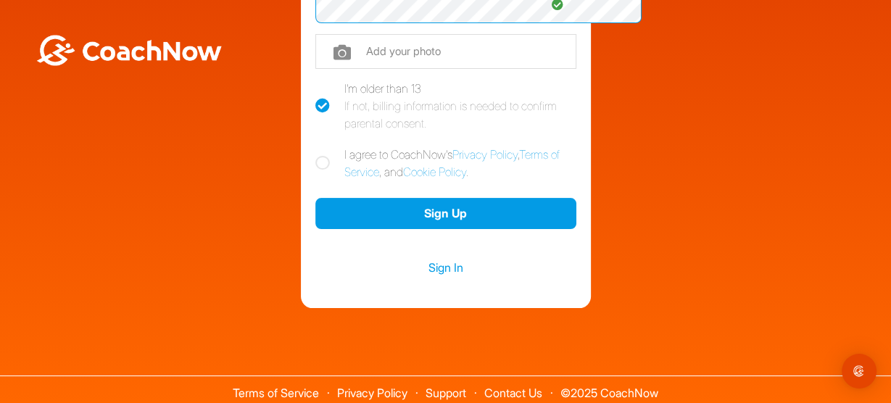
scroll to position [280, 0]
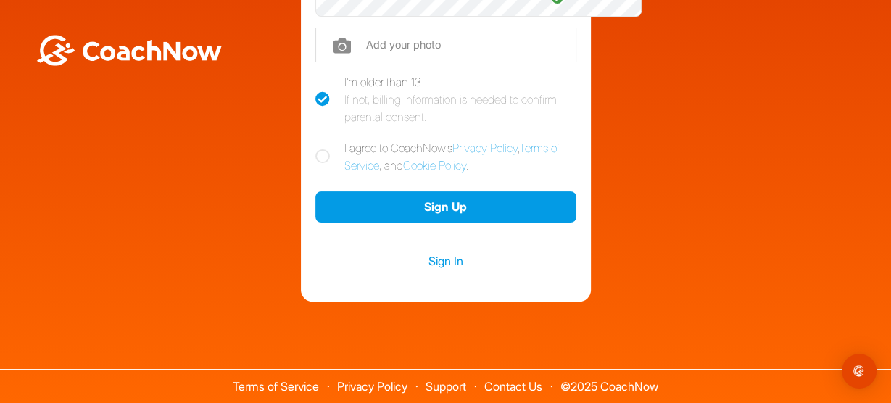
click at [315, 149] on icon at bounding box center [322, 156] width 15 height 15
click at [315, 147] on input "I agree to CoachNow's Privacy Policy , Terms of Service , and Cookie Policy ." at bounding box center [319, 143] width 9 height 9
checkbox input "true"
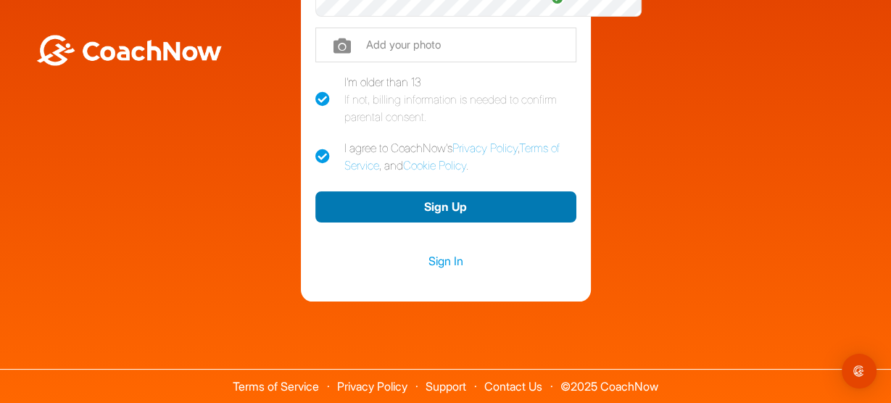
click at [400, 199] on button "Sign Up" at bounding box center [445, 206] width 261 height 31
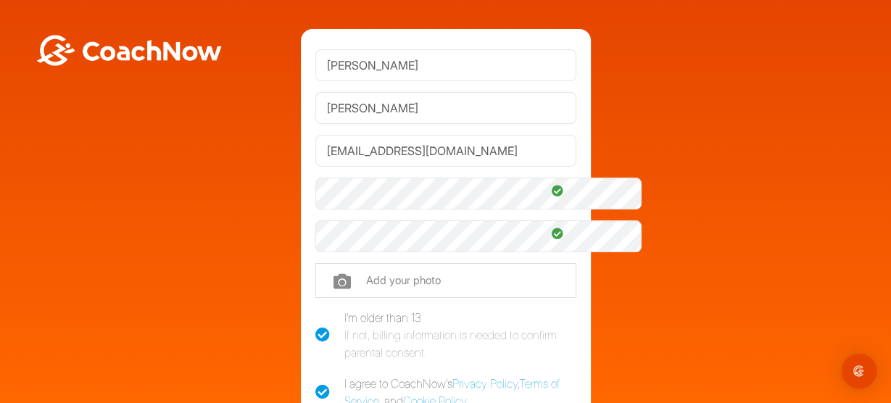
scroll to position [321, 0]
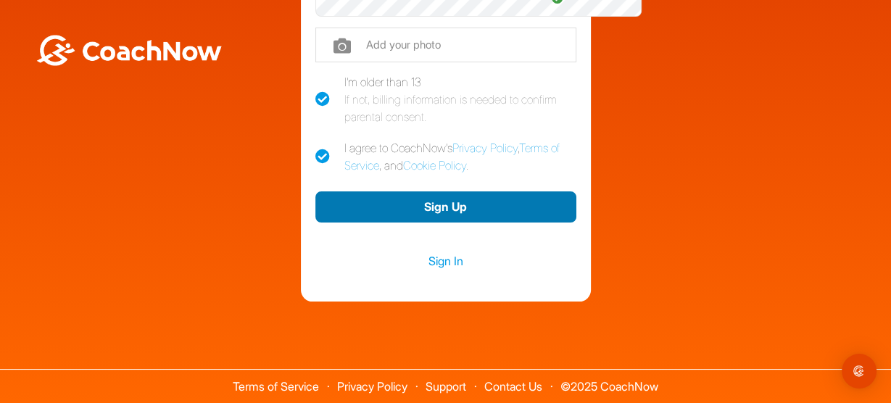
click at [404, 191] on button "Sign Up" at bounding box center [445, 206] width 261 height 31
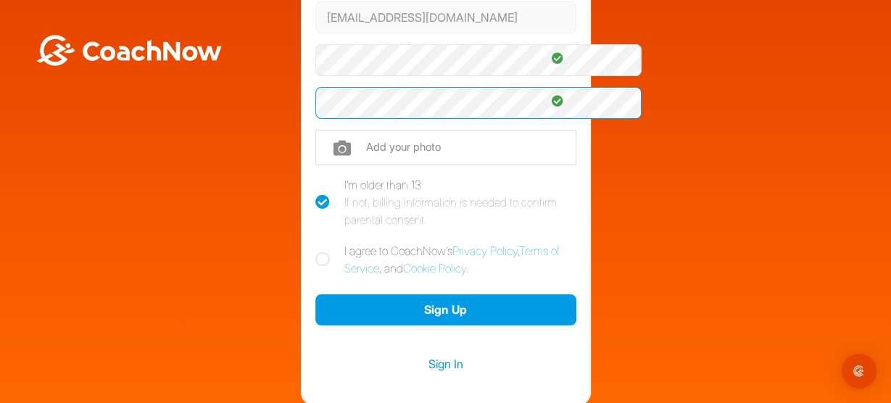
scroll to position [381, 0]
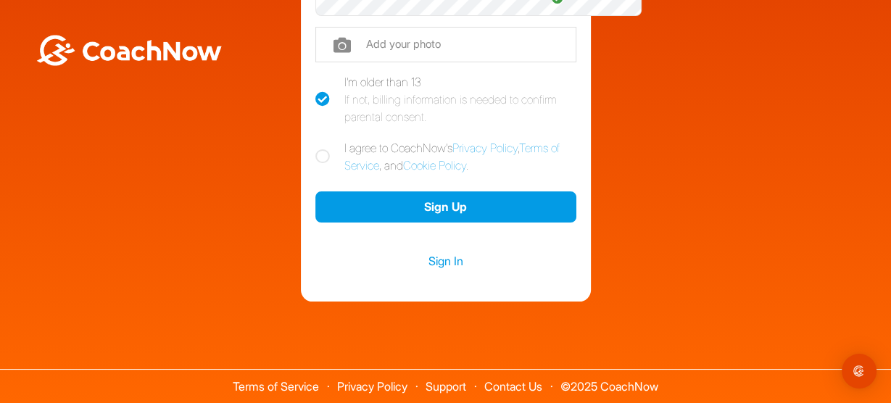
click at [315, 149] on icon at bounding box center [322, 156] width 15 height 15
click at [315, 139] on input "I agree to CoachNow's Privacy Policy , Terms of Service , and Cookie Policy ." at bounding box center [319, 143] width 9 height 9
checkbox input "true"
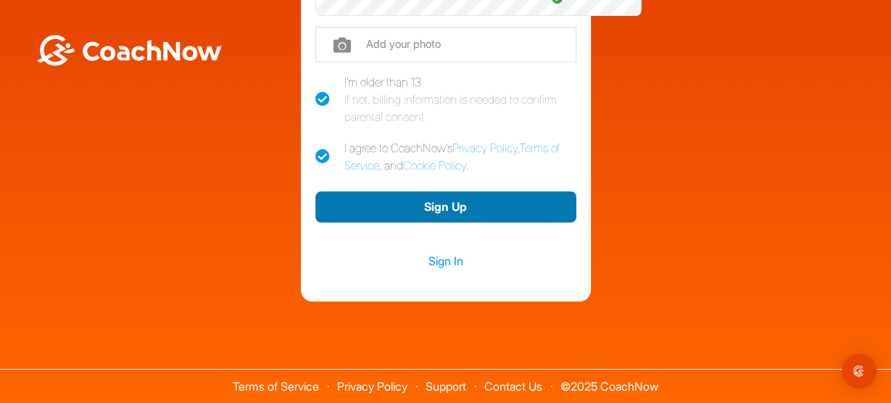
click at [334, 191] on button "Sign Up" at bounding box center [445, 206] width 261 height 31
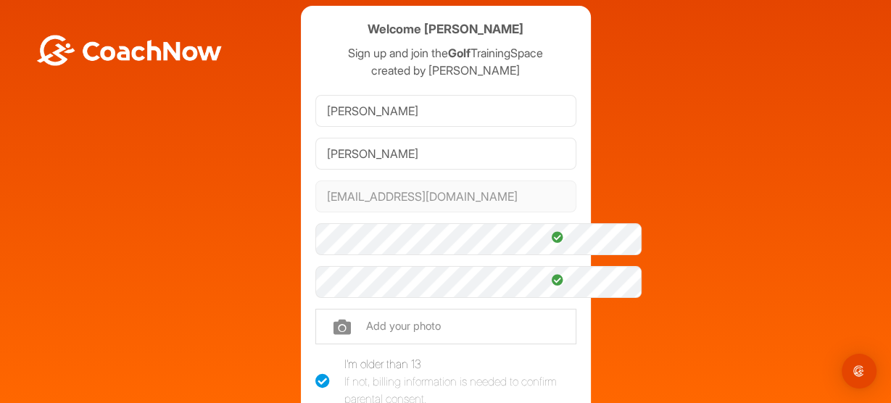
scroll to position [0, 0]
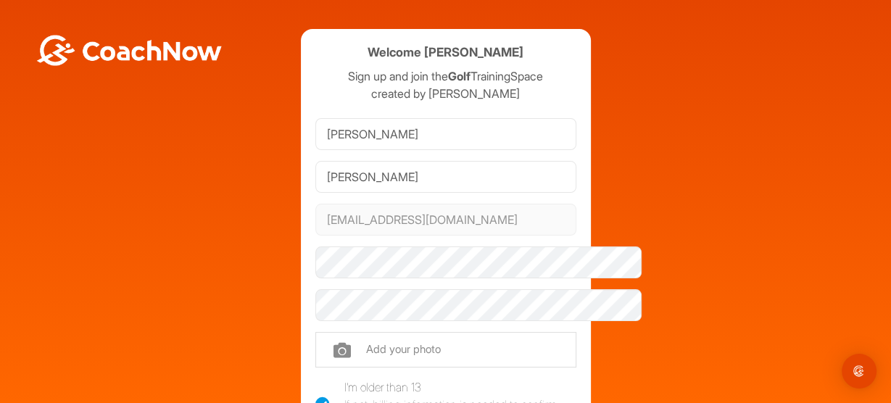
scroll to position [403, 0]
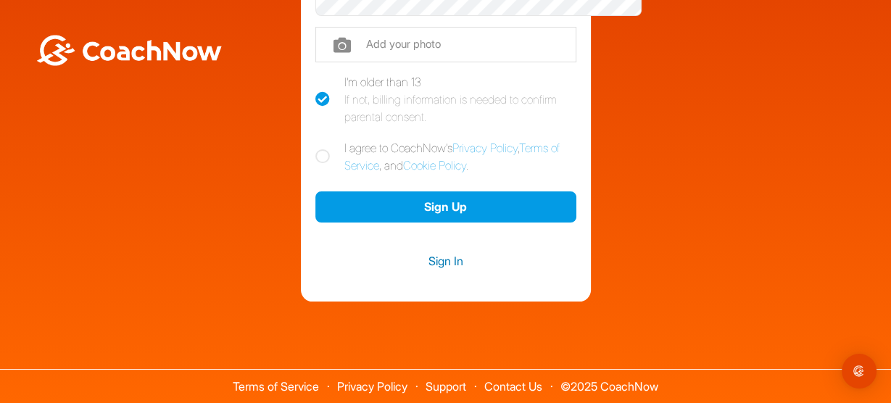
click at [458, 252] on link "Sign In" at bounding box center [445, 261] width 261 height 19
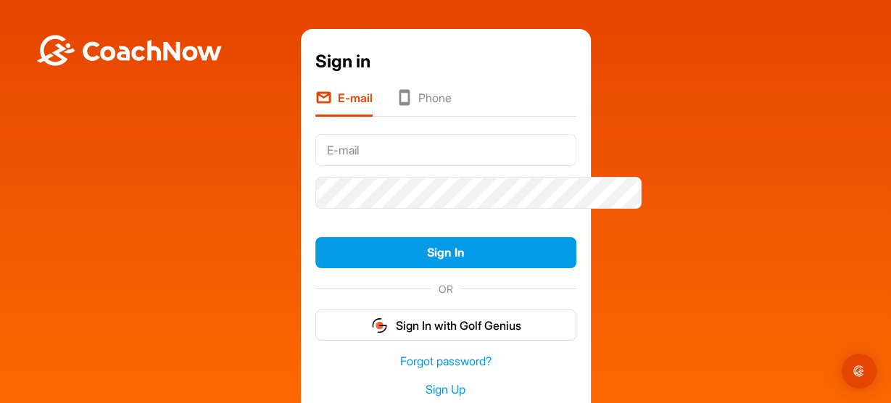
type input "[PERSON_NAME]"
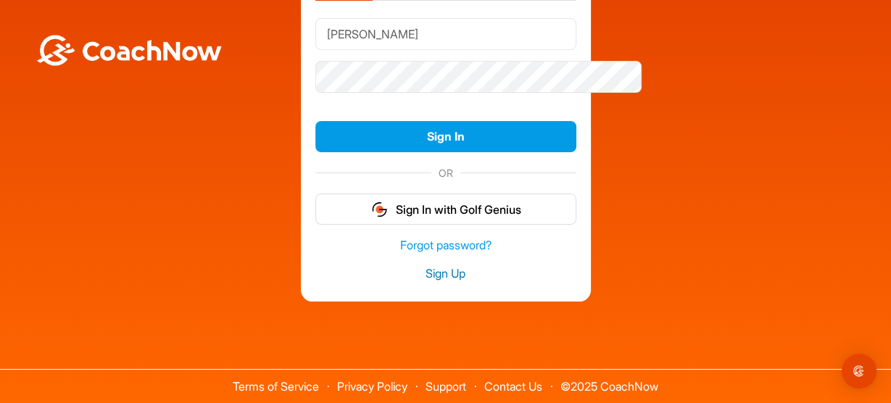
click at [456, 265] on link "Sign Up" at bounding box center [445, 273] width 261 height 17
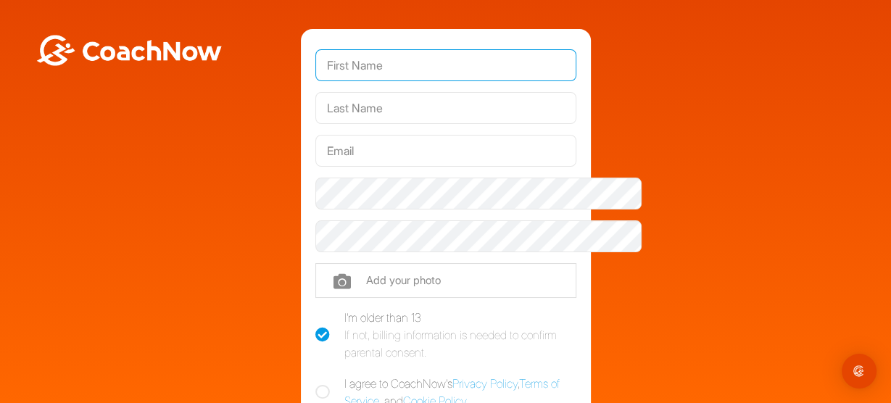
click at [362, 63] on input "text" at bounding box center [445, 65] width 261 height 32
type input "[PERSON_NAME]"
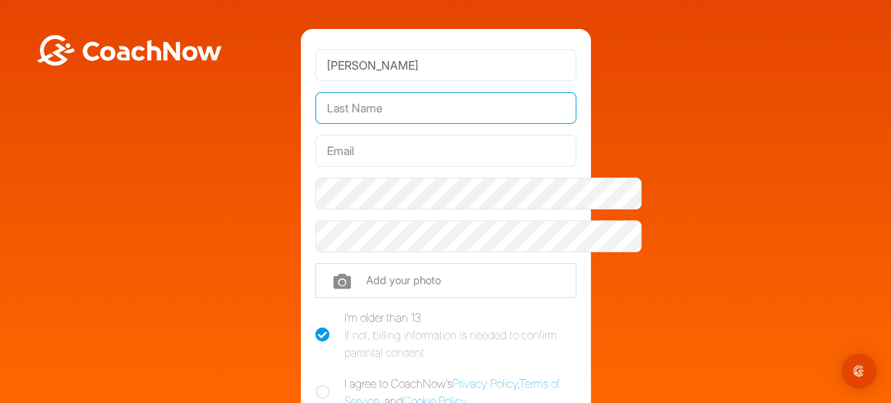
click at [322, 113] on input "text" at bounding box center [445, 108] width 261 height 32
type input "[PERSON_NAME]"
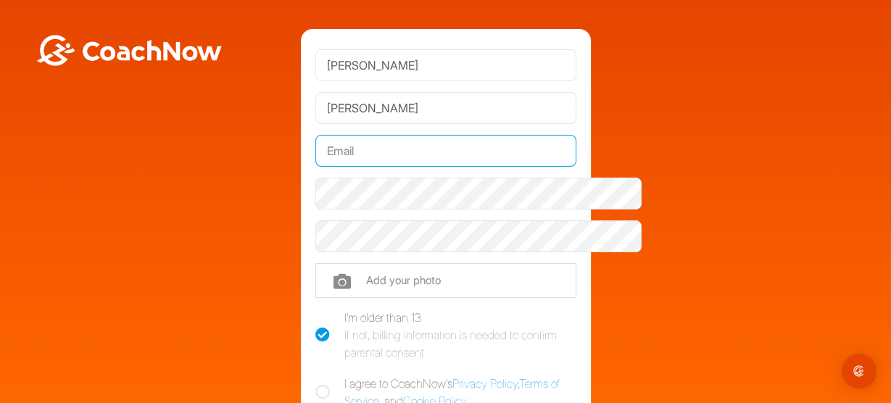
click at [315, 161] on input "text" at bounding box center [445, 151] width 261 height 32
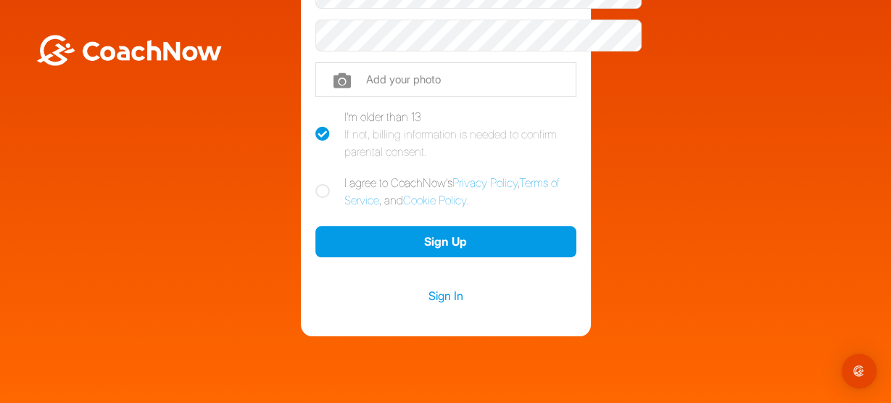
scroll to position [321, 0]
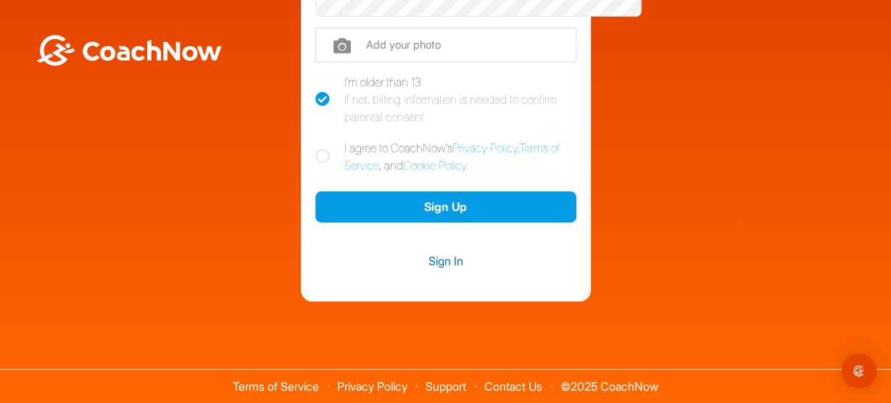
type input "cat"
click at [467, 252] on link "Sign In" at bounding box center [445, 261] width 261 height 19
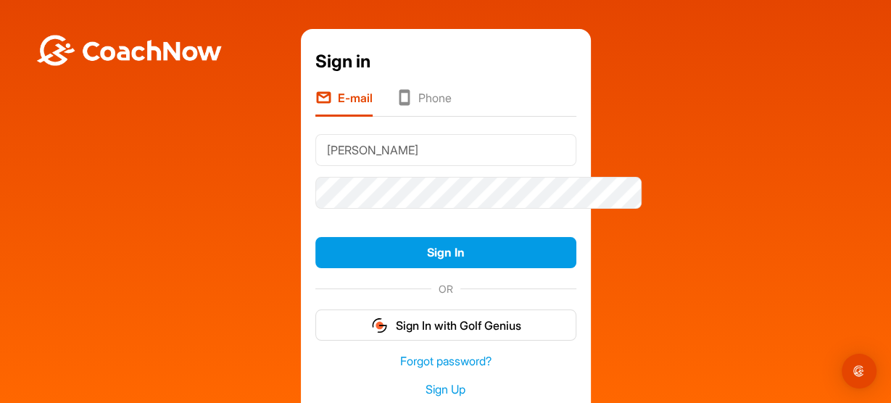
click at [328, 162] on input "[PERSON_NAME]" at bounding box center [445, 150] width 261 height 32
type input "cathyandrob@gmail.com"
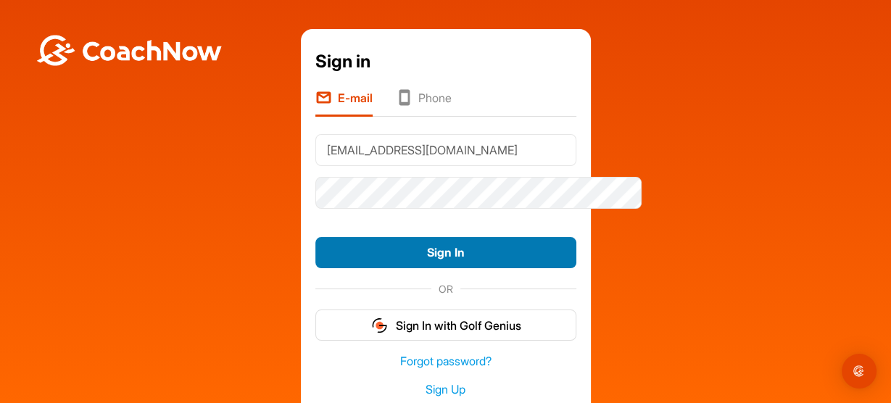
click at [397, 268] on button "Sign In" at bounding box center [445, 252] width 261 height 31
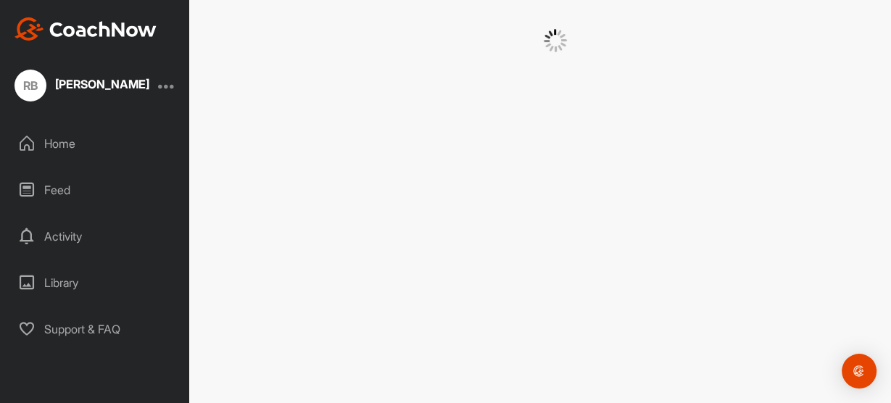
click at [83, 150] on div "Home" at bounding box center [95, 143] width 174 height 36
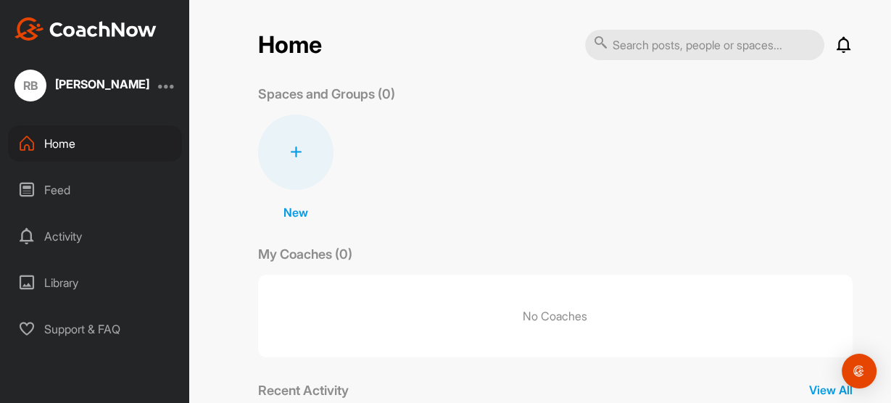
click at [300, 170] on div at bounding box center [295, 152] width 75 height 75
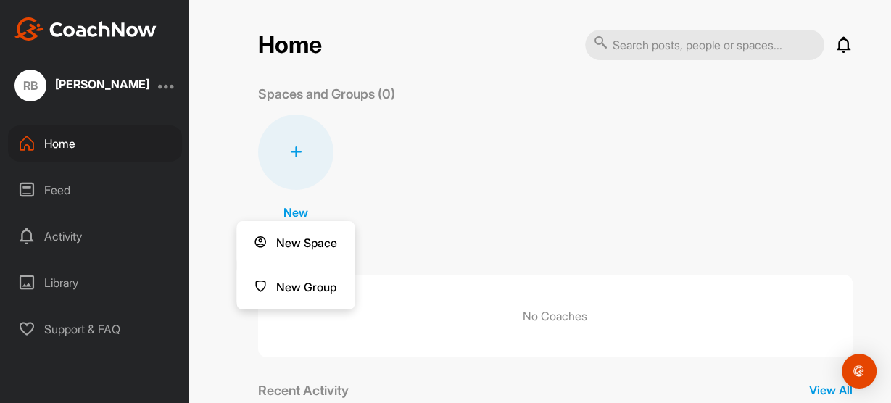
click at [422, 187] on div "New New Space New Group" at bounding box center [555, 168] width 595 height 107
